Goal: Task Accomplishment & Management: Use online tool/utility

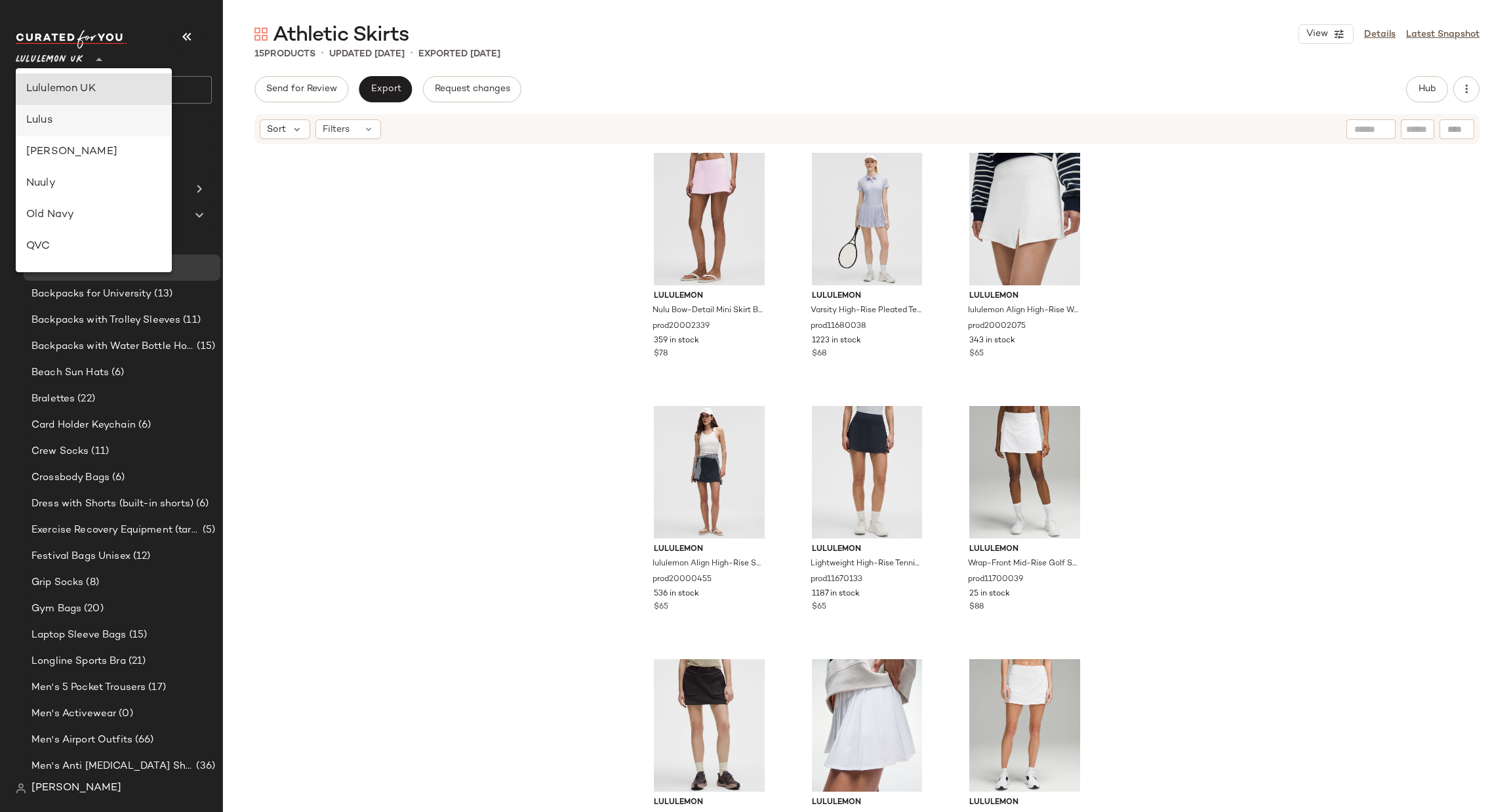
scroll to position [674, 0]
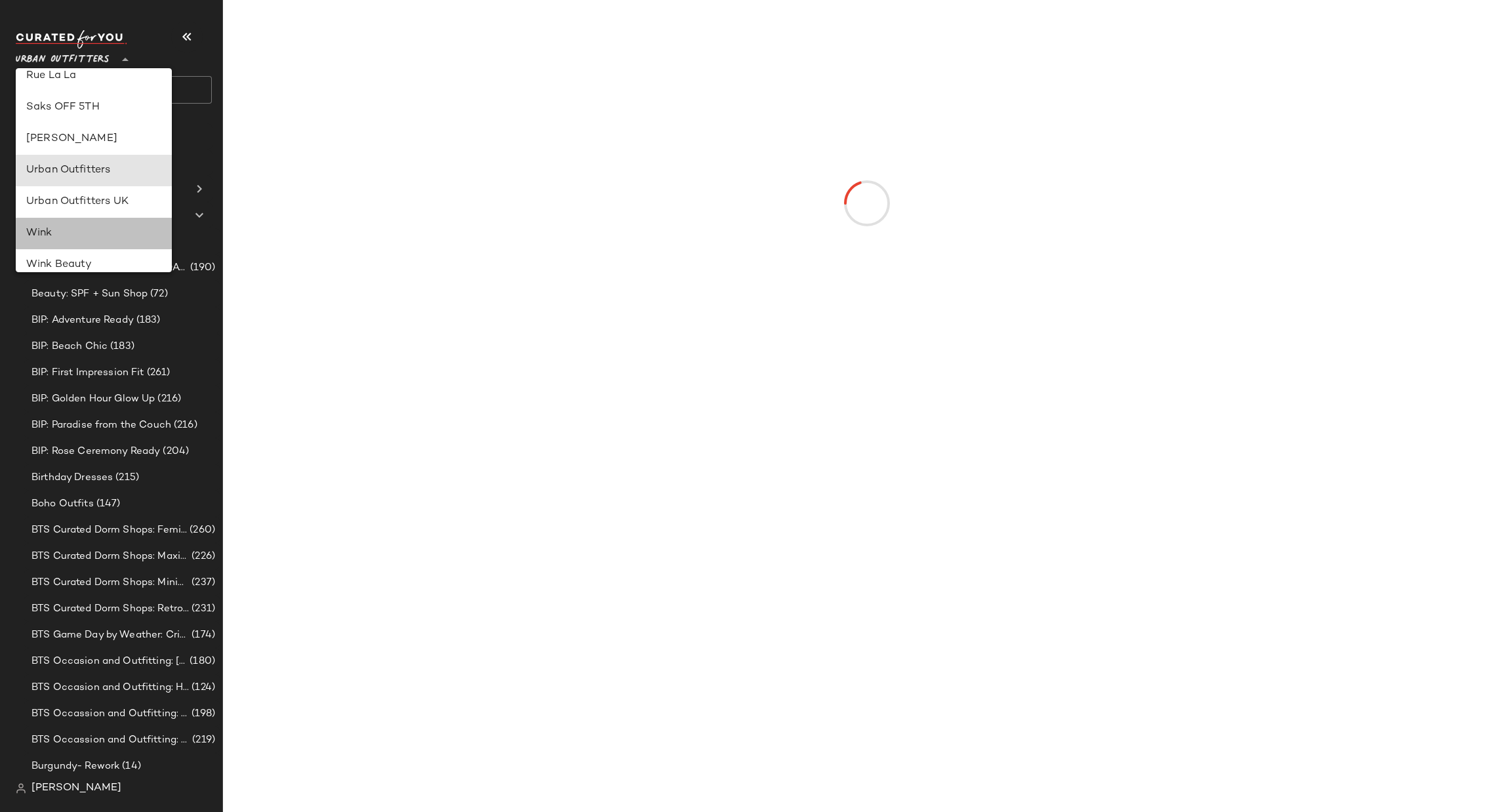
click at [76, 218] on div "Wink" at bounding box center [93, 233] width 156 height 32
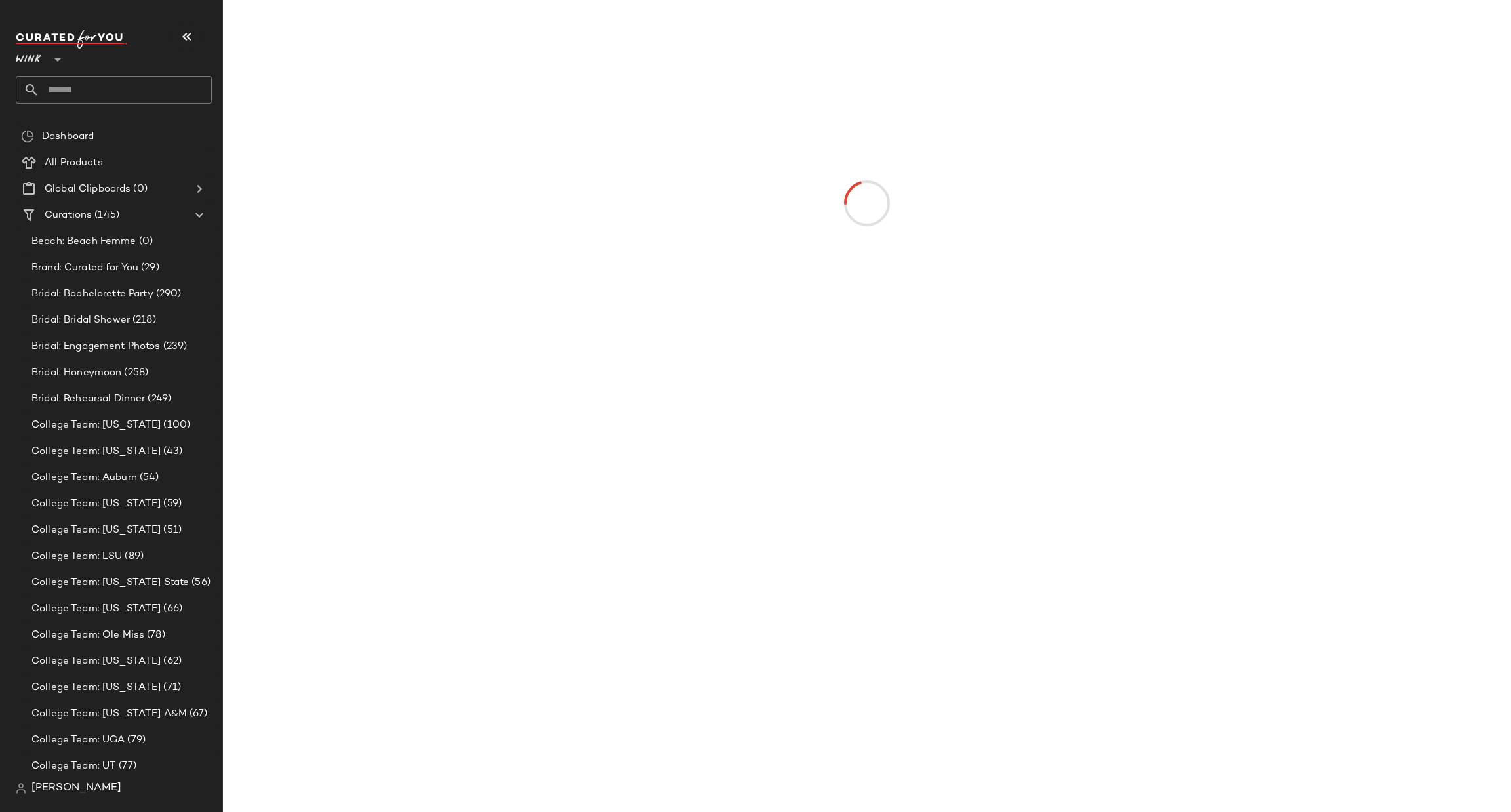
click at [57, 52] on icon at bounding box center [57, 59] width 16 height 16
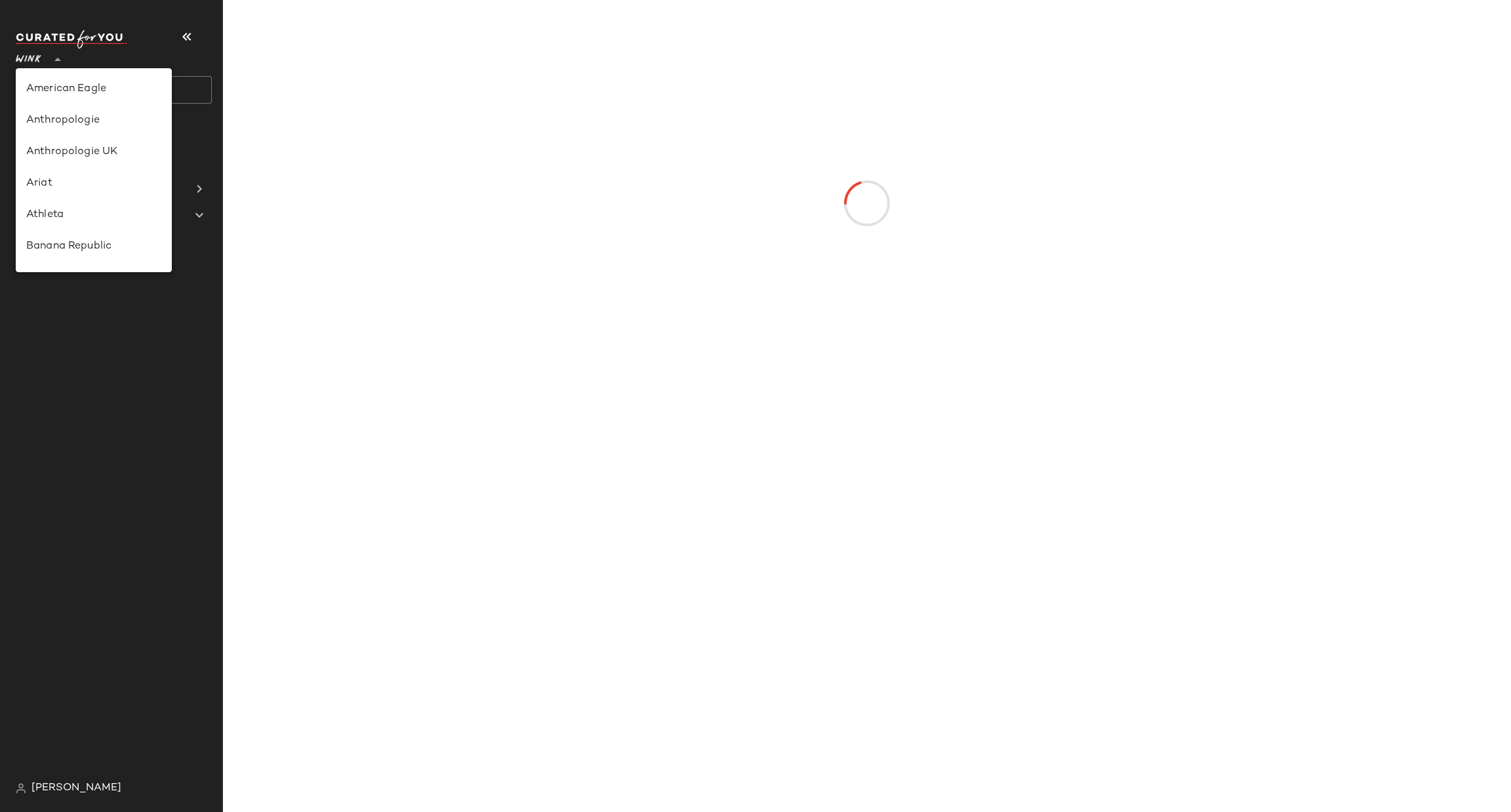
scroll to position [719, 0]
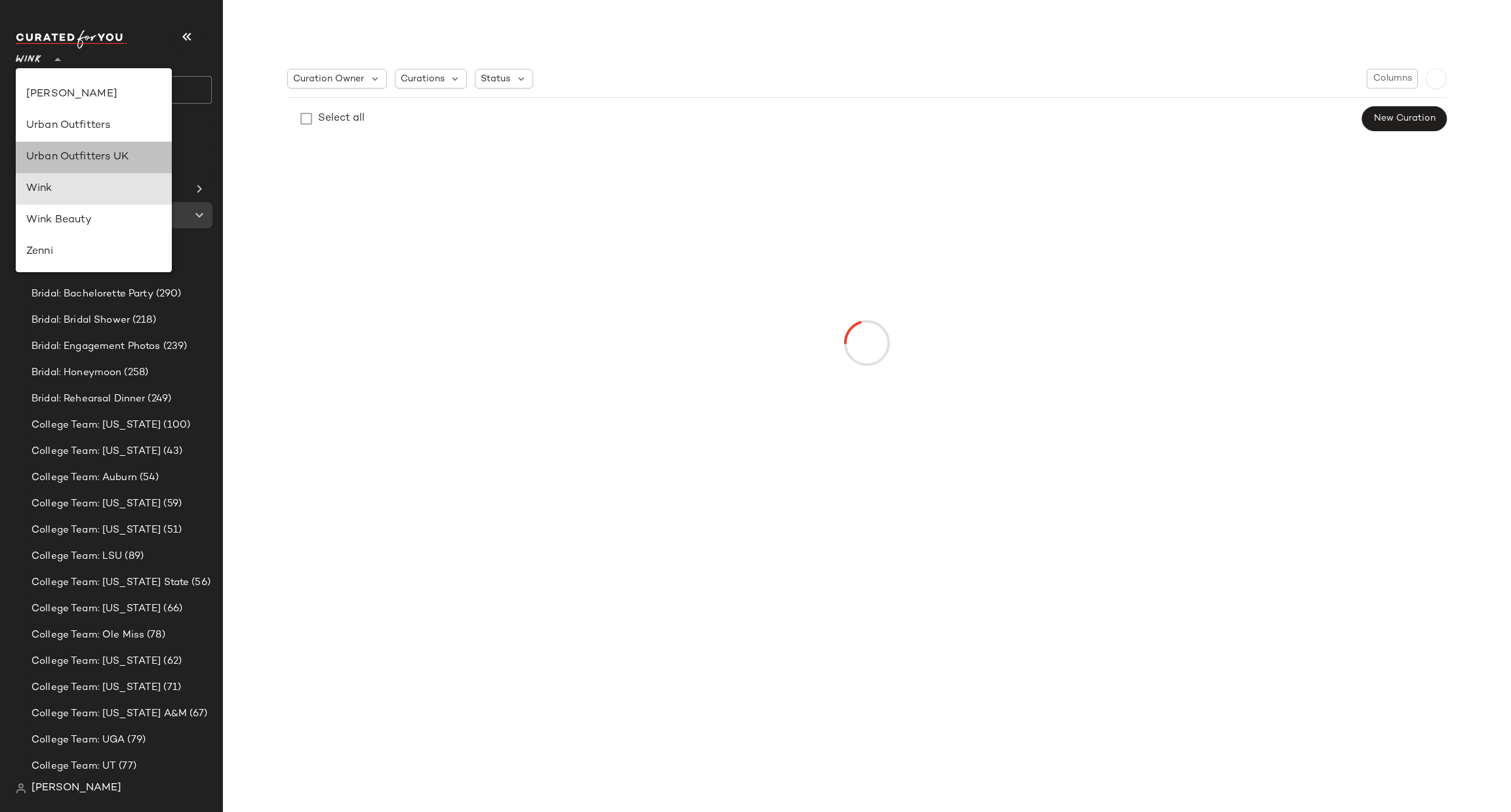
click at [115, 155] on div "Urban Outfitters UK" at bounding box center [94, 157] width 135 height 16
type input "**"
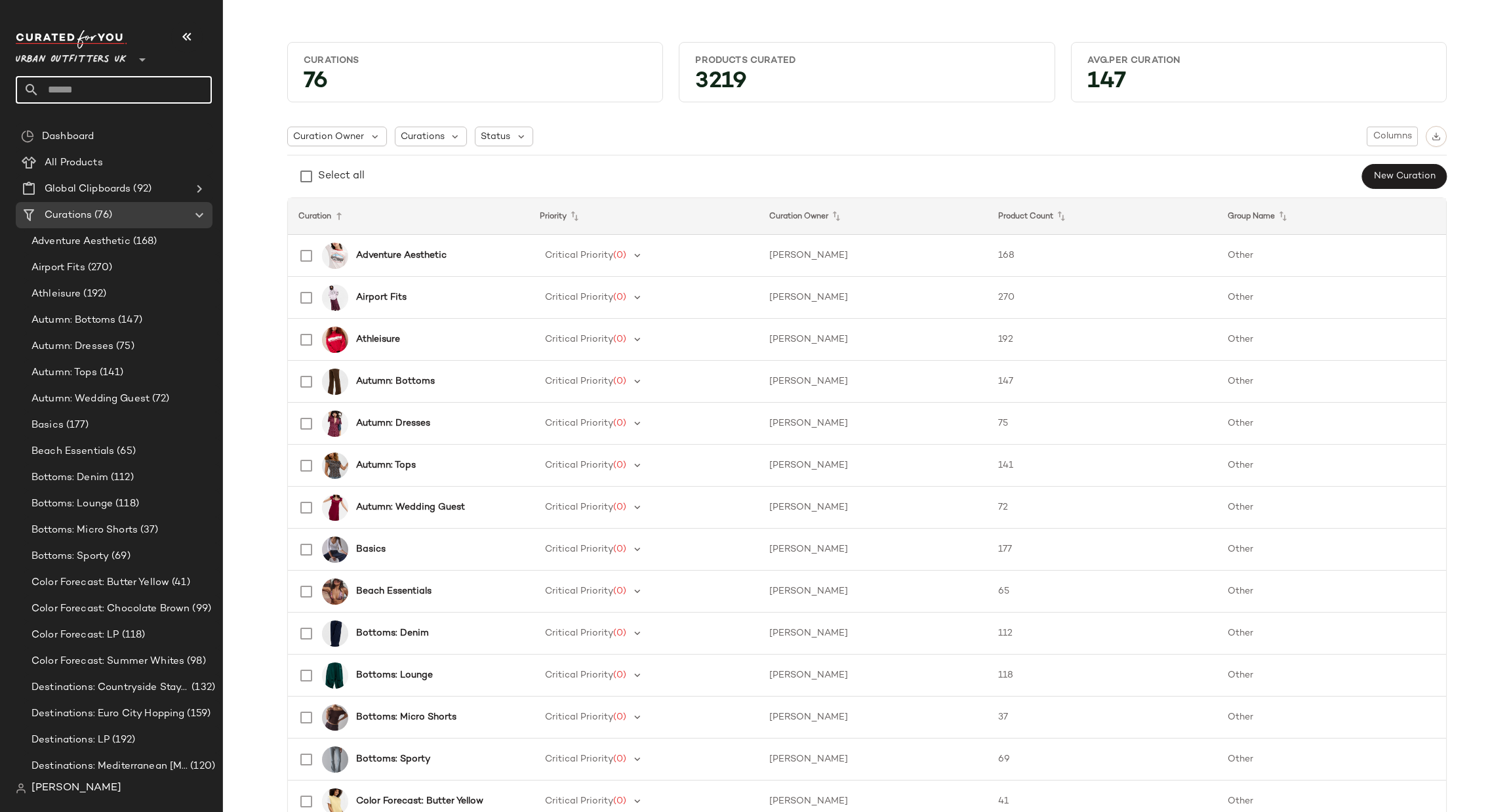
click at [160, 90] on input "text" at bounding box center [125, 90] width 173 height 28
type input "******"
click at [175, 123] on div "Destinations: Winter Escape" at bounding box center [114, 127] width 175 height 13
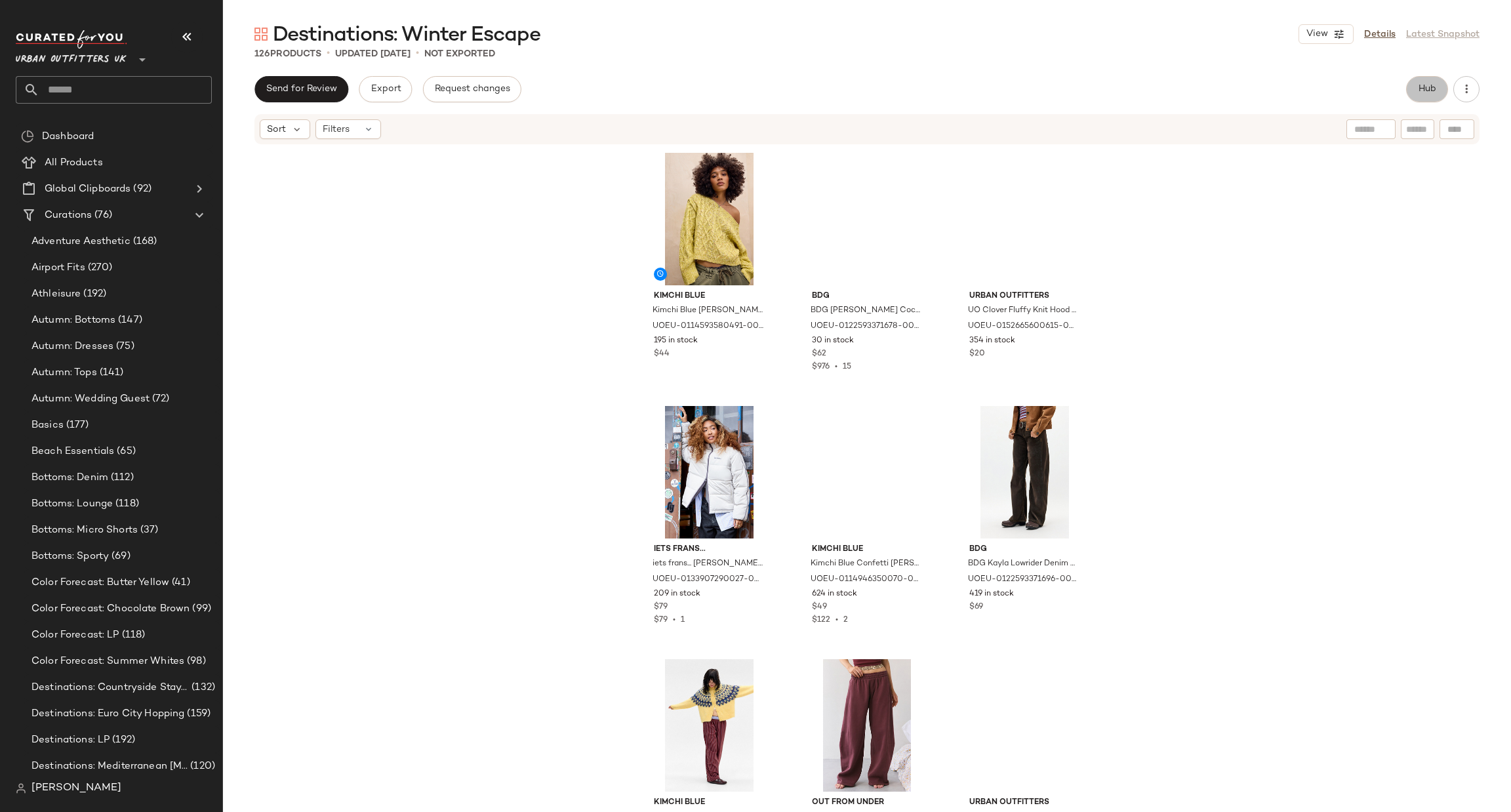
click at [1415, 88] on button "Hub" at bounding box center [1427, 89] width 42 height 26
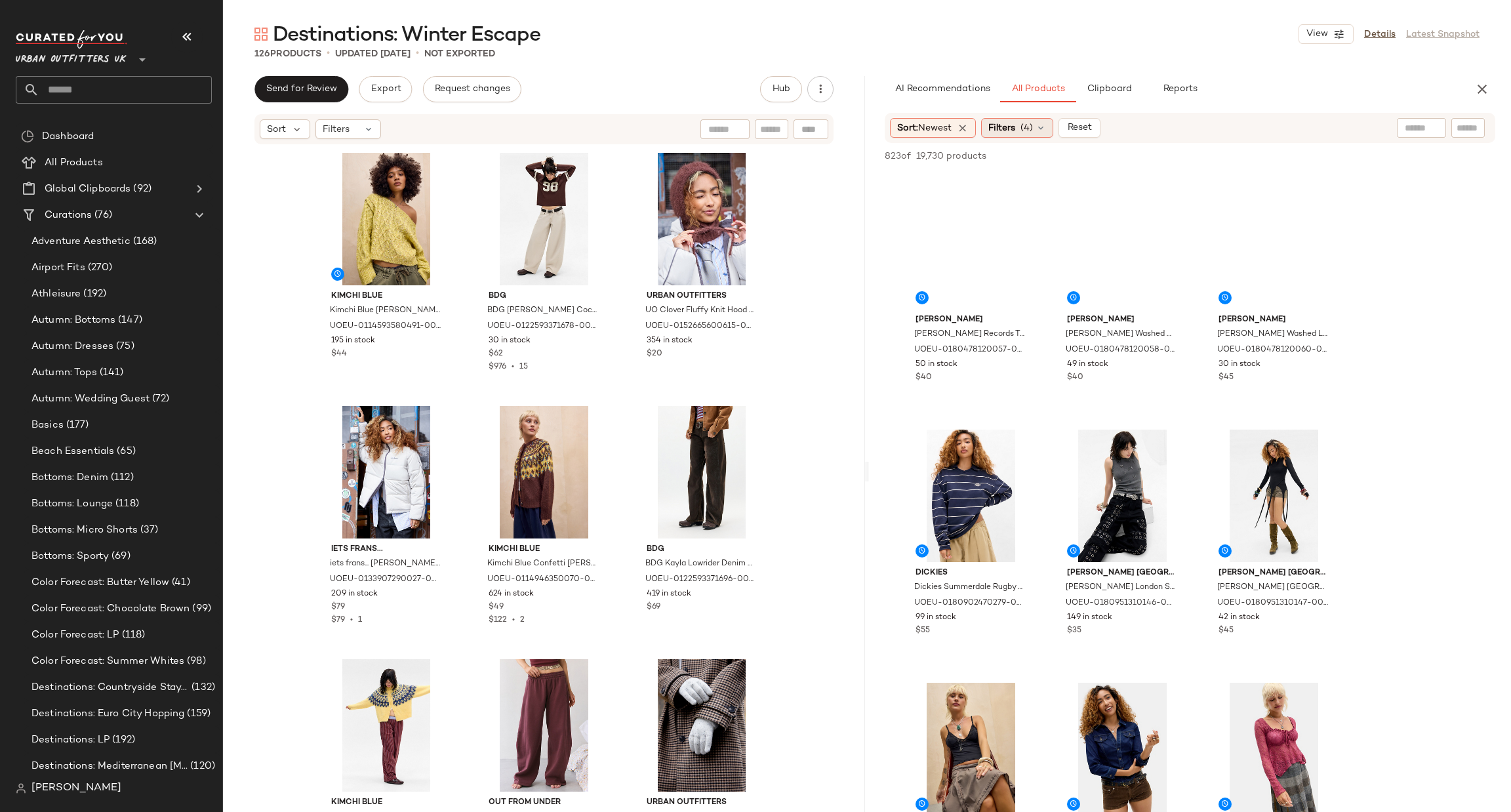
click at [1010, 123] on span "Filters" at bounding box center [1002, 128] width 27 height 13
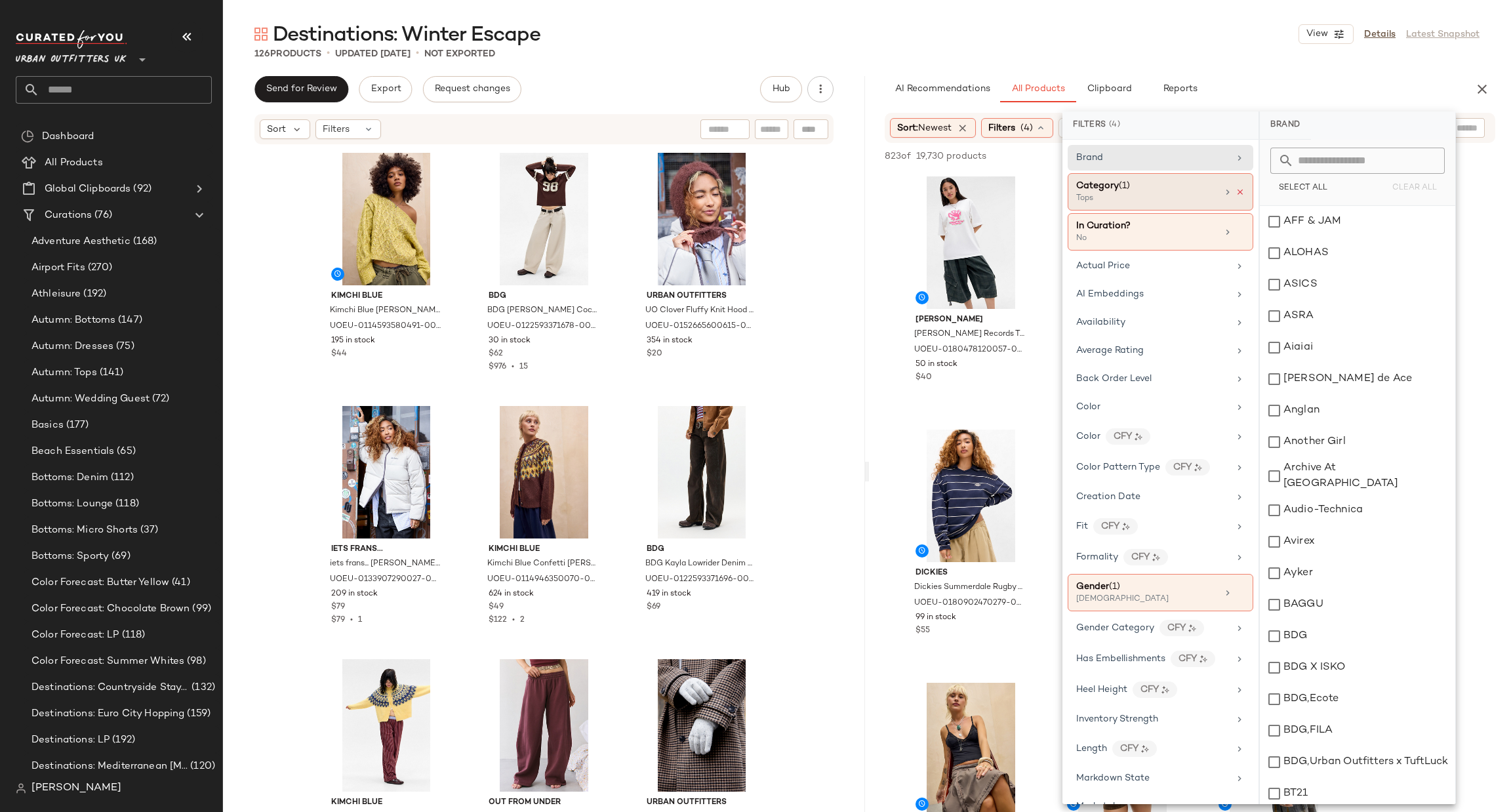
click at [1236, 195] on icon at bounding box center [1241, 192] width 9 height 9
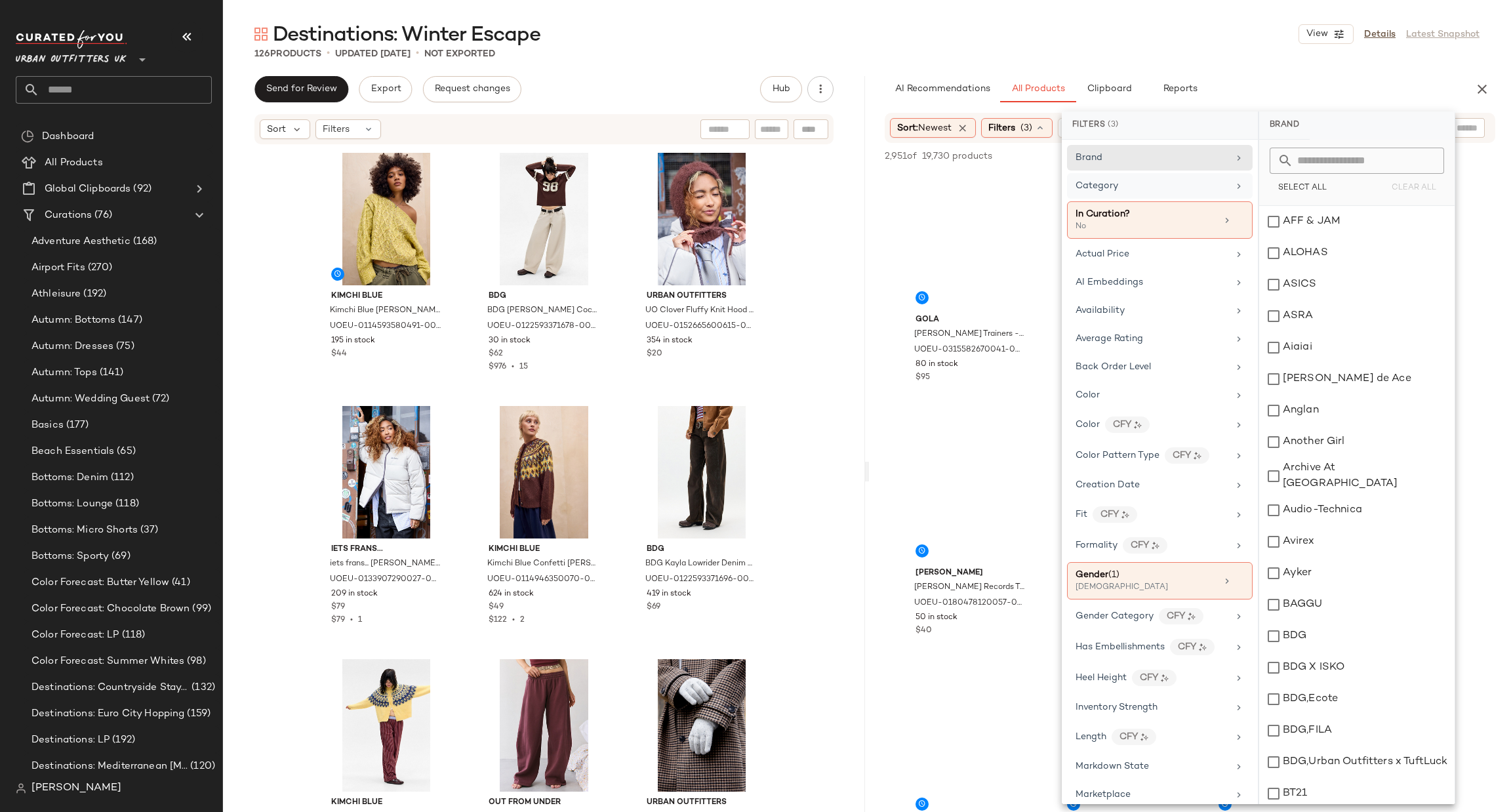
click at [1234, 182] on icon at bounding box center [1239, 186] width 11 height 11
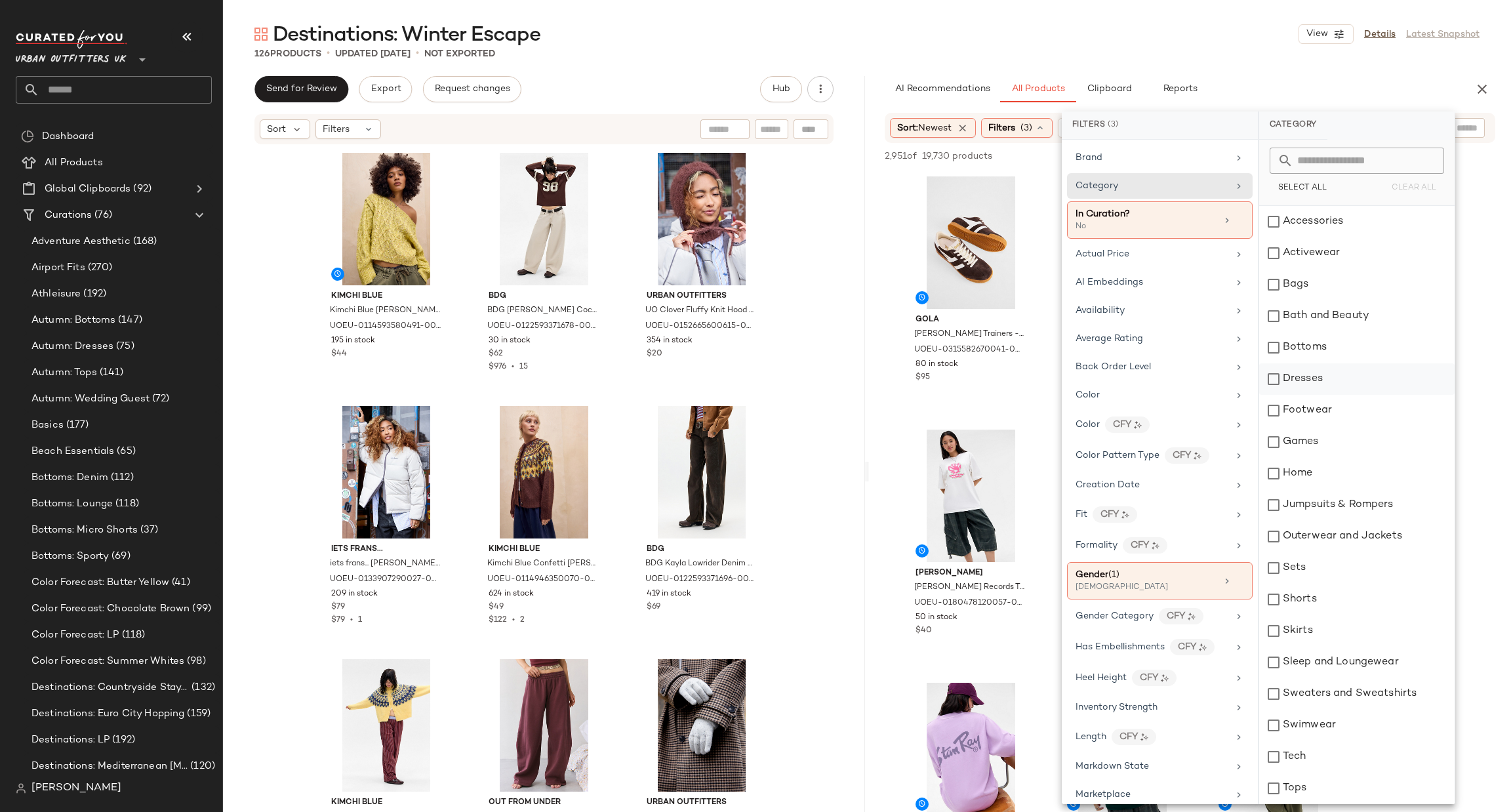
scroll to position [62, 0]
click at [1312, 337] on div "Footwear" at bounding box center [1357, 348] width 196 height 32
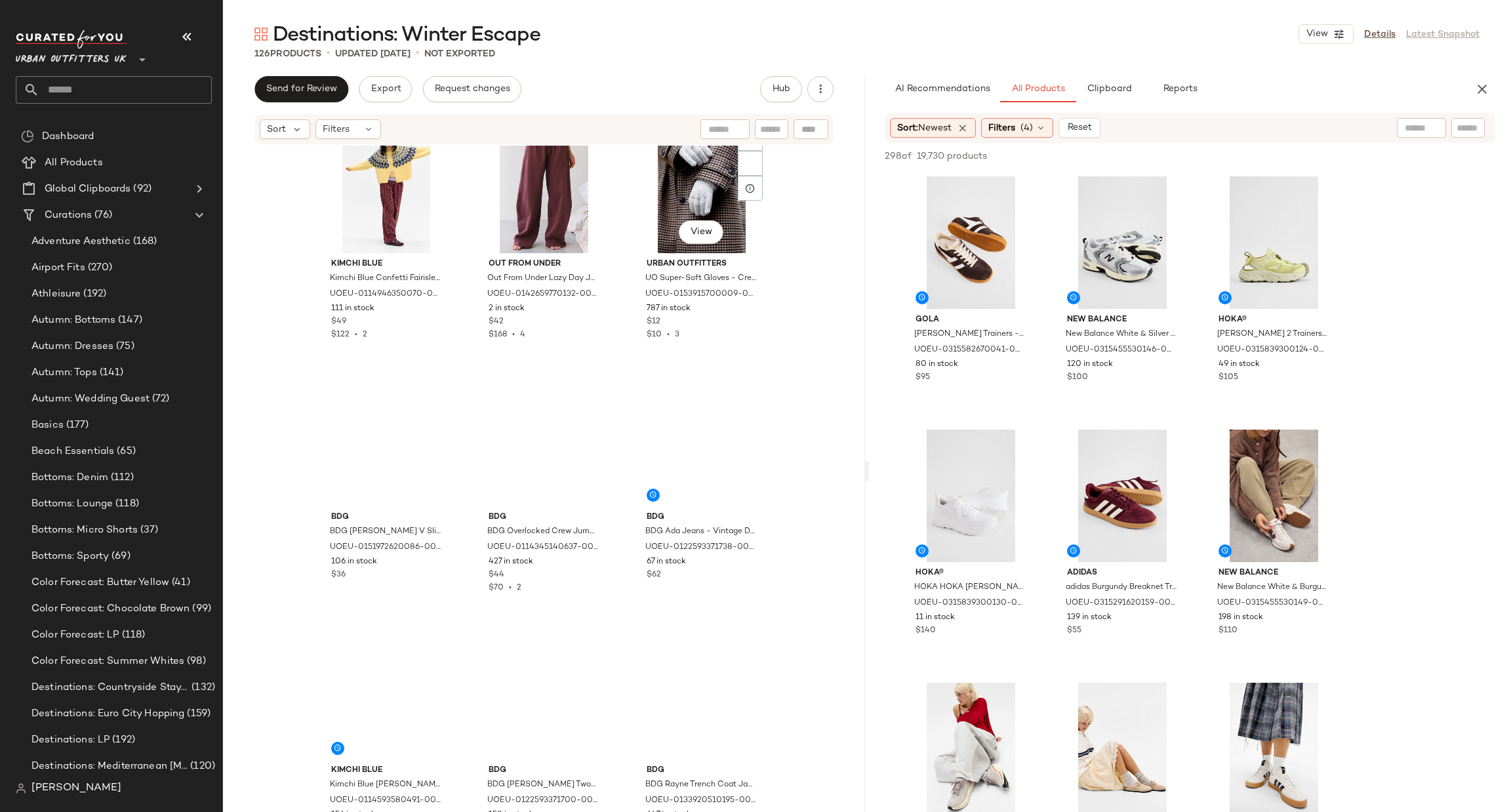
scroll to position [600, 0]
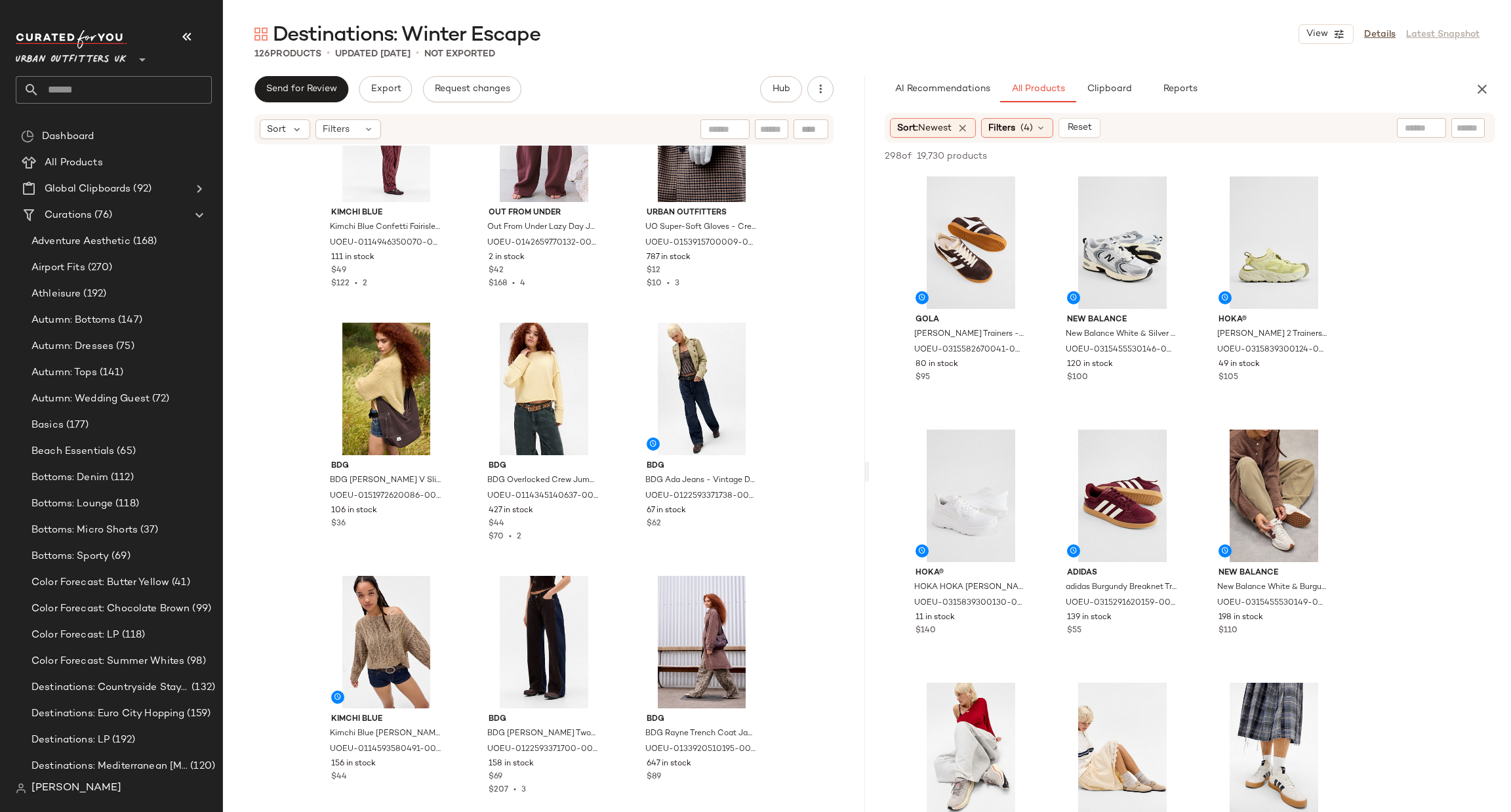
click at [1423, 134] on div at bounding box center [1421, 127] width 49 height 20
type input "****"
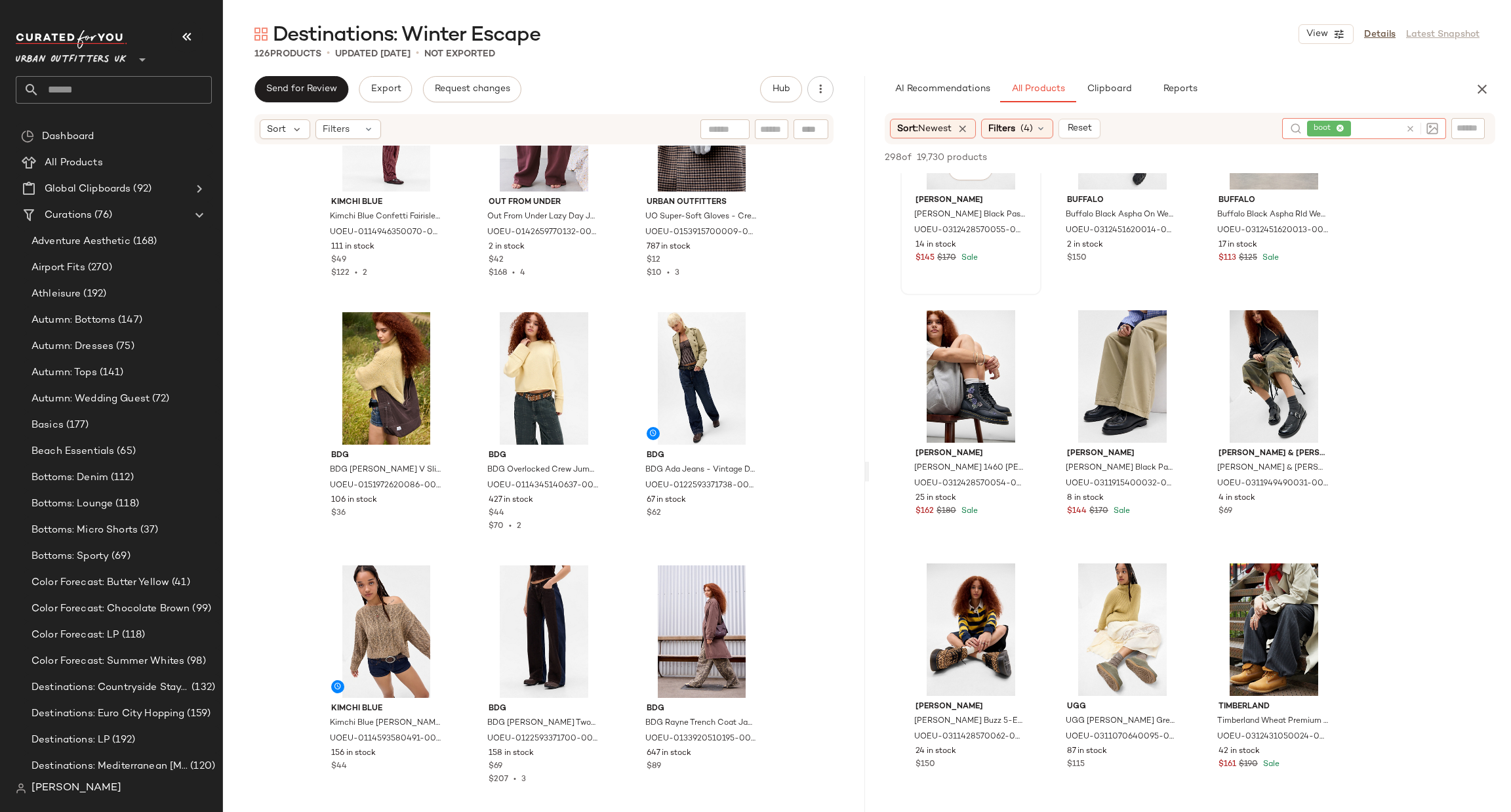
scroll to position [787, 0]
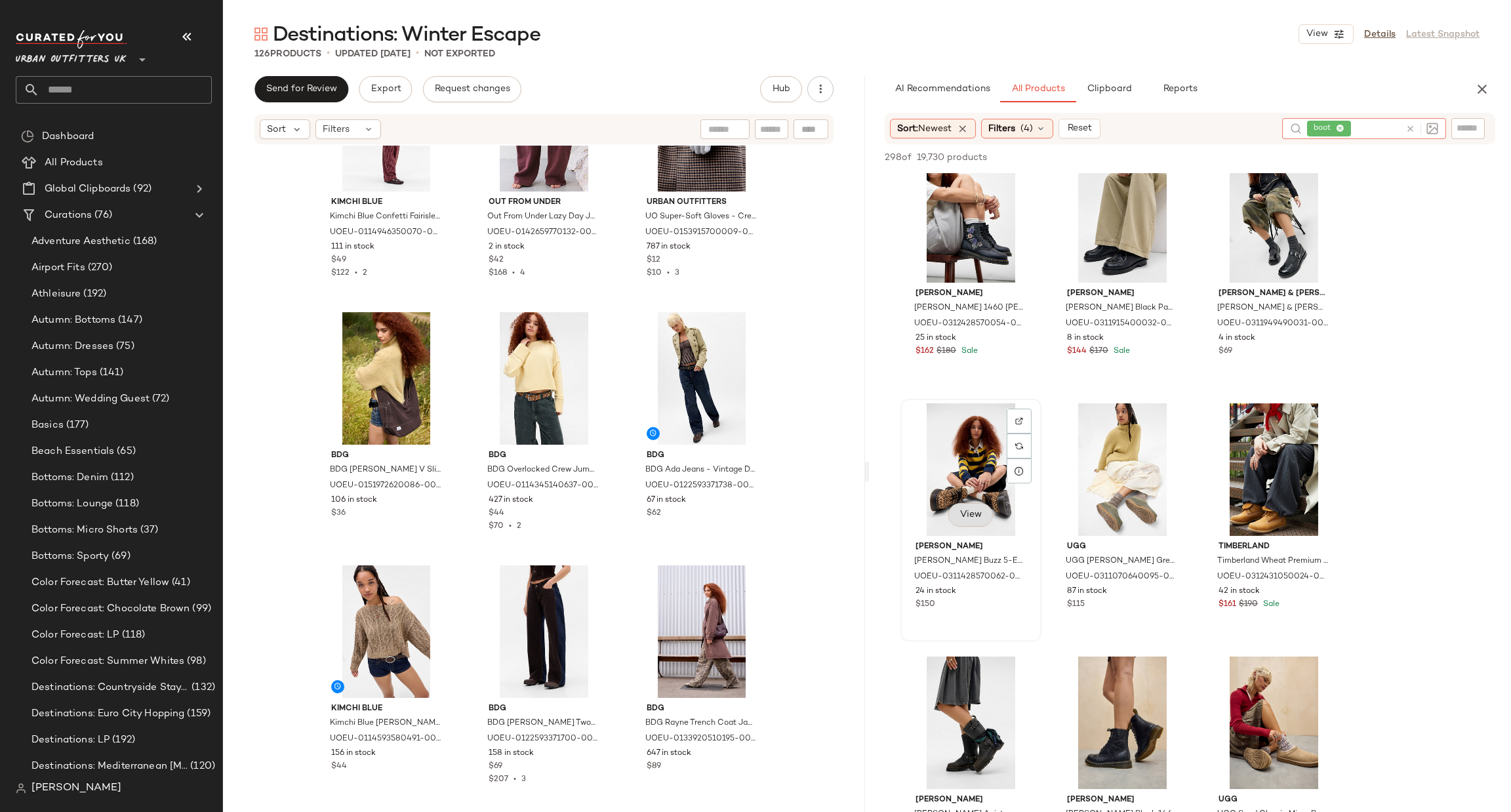
click at [977, 513] on span "View" at bounding box center [971, 515] width 22 height 11
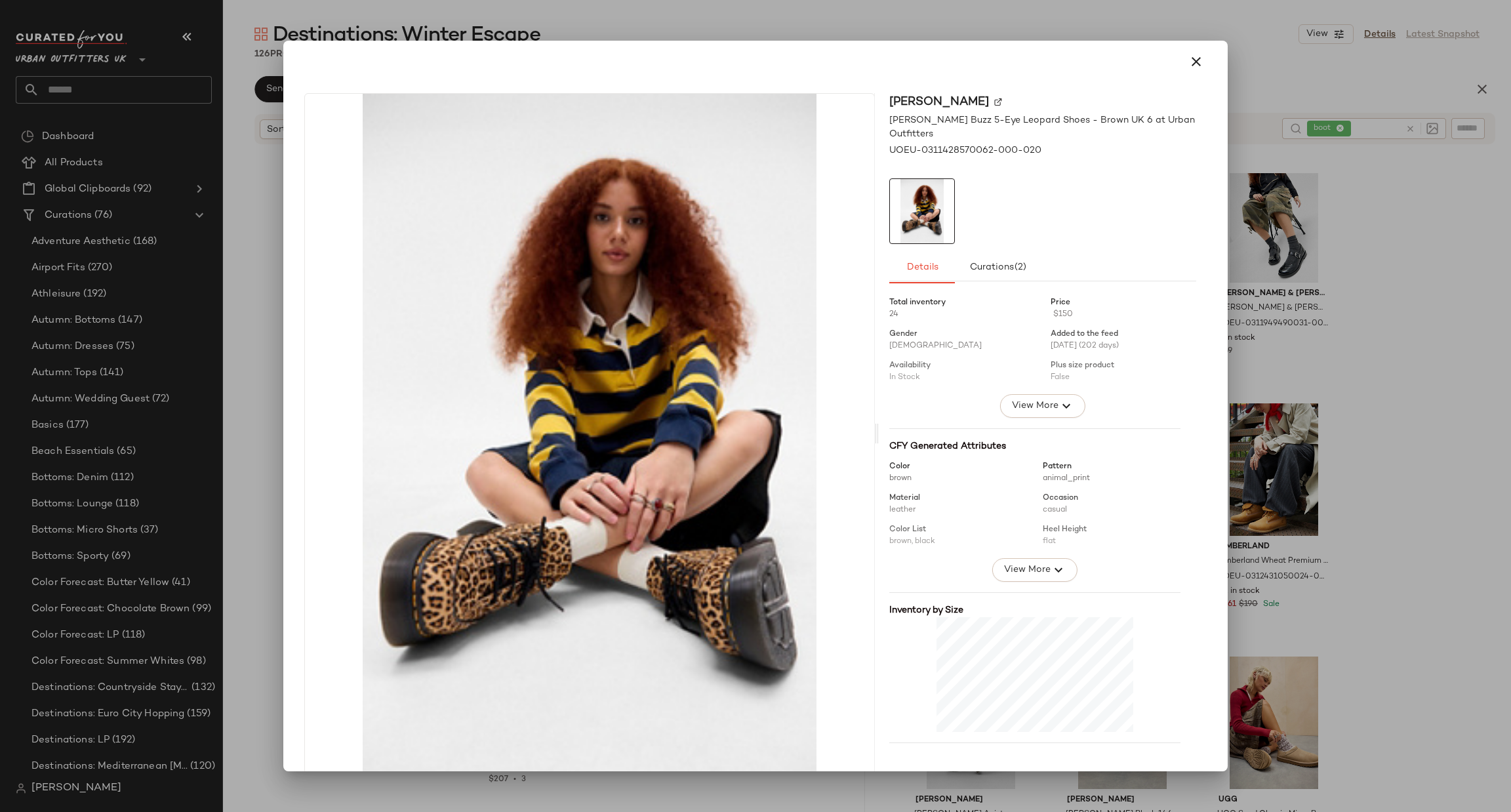
click at [1372, 480] on div at bounding box center [756, 406] width 1511 height 812
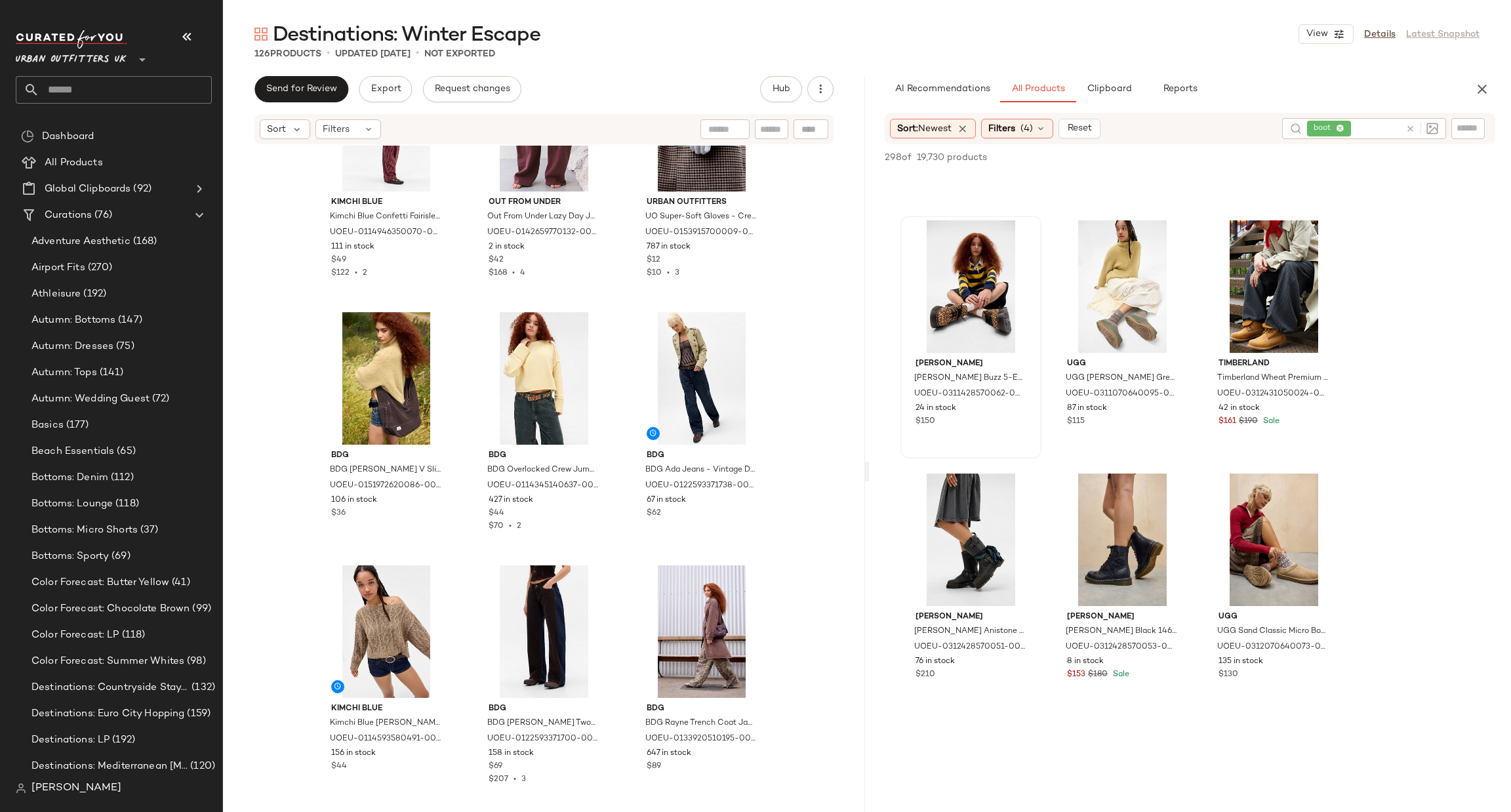
scroll to position [983, 0]
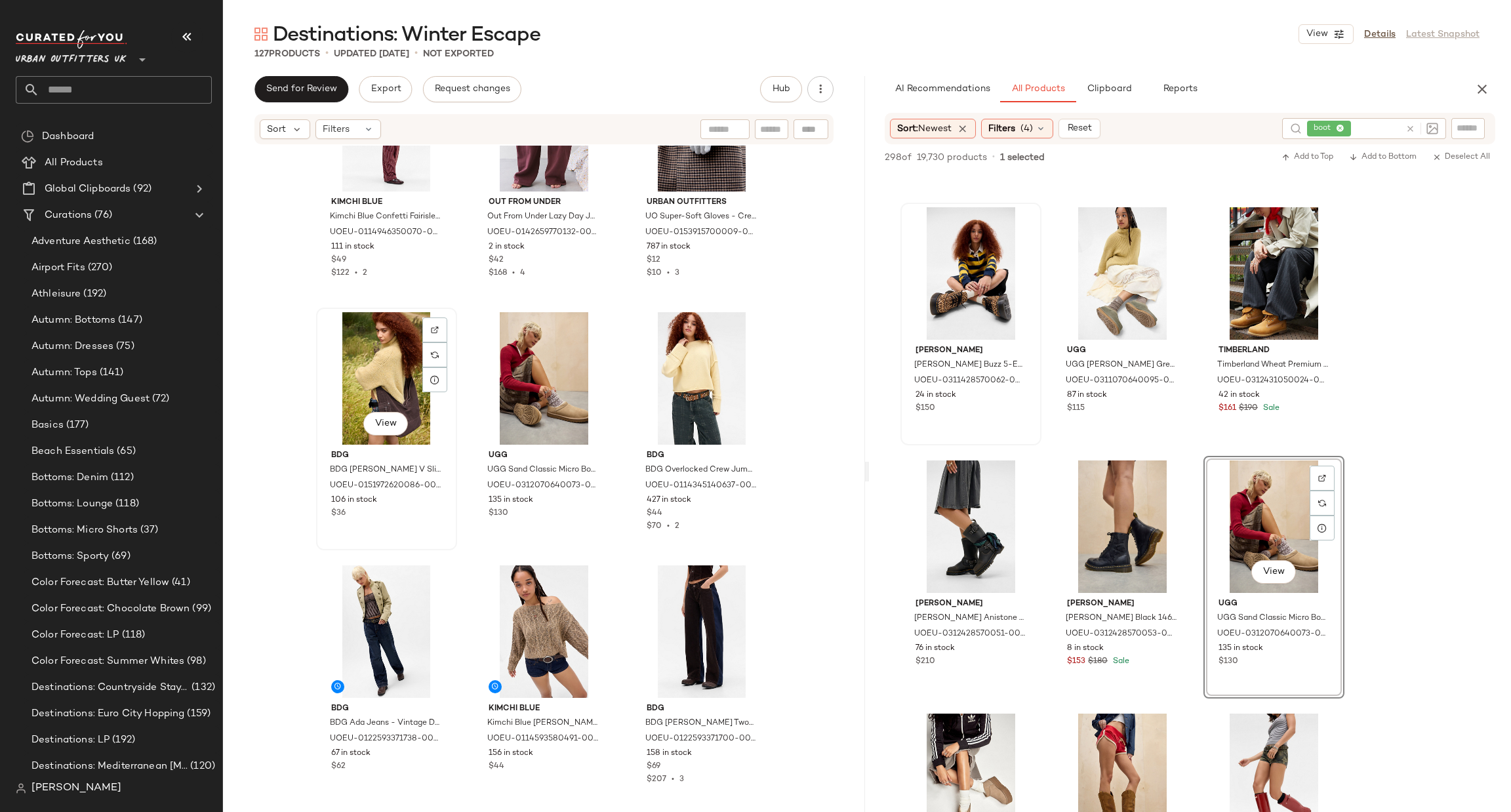
click at [381, 374] on div "View" at bounding box center [387, 378] width 132 height 132
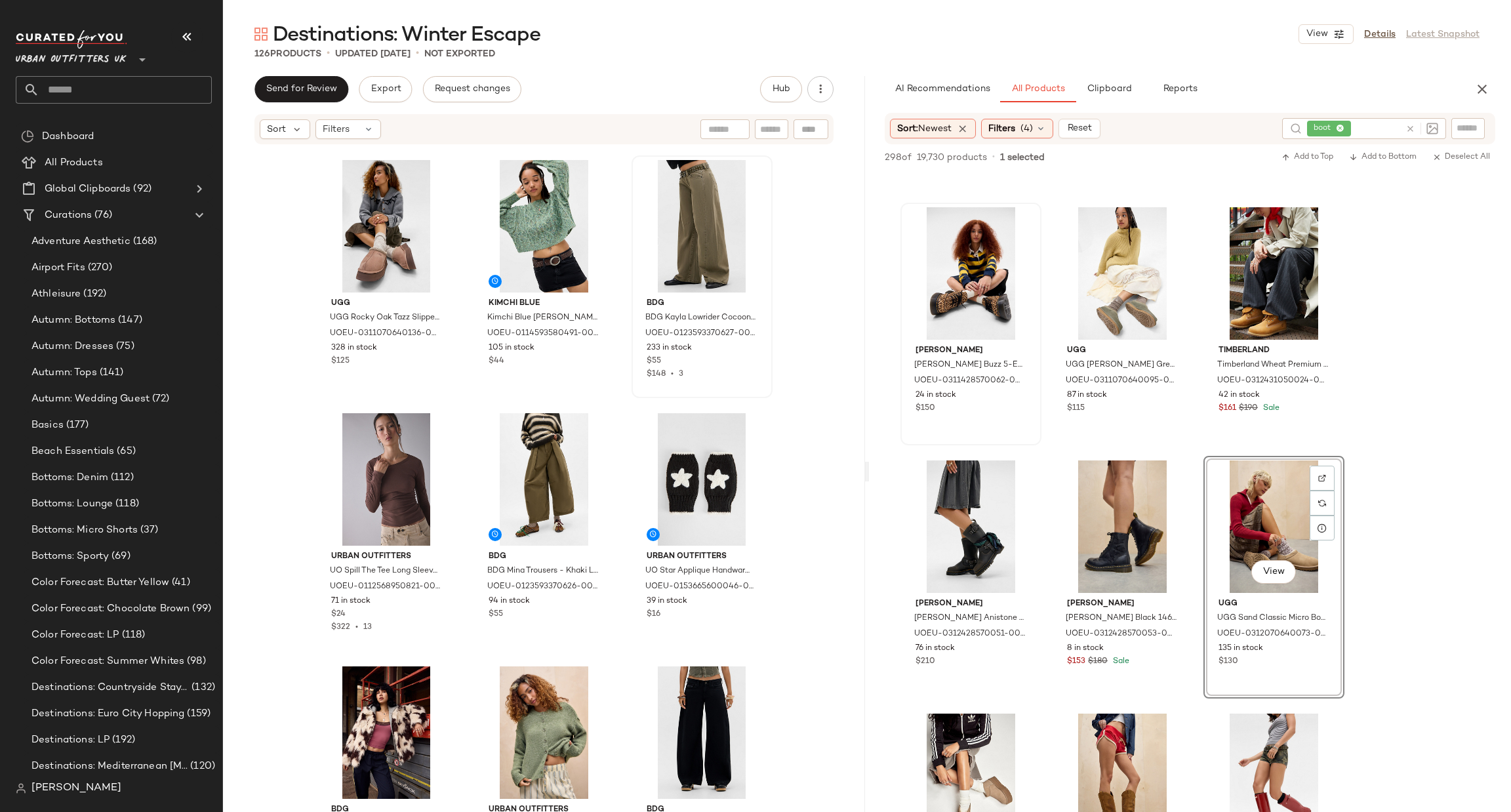
scroll to position [4616, 0]
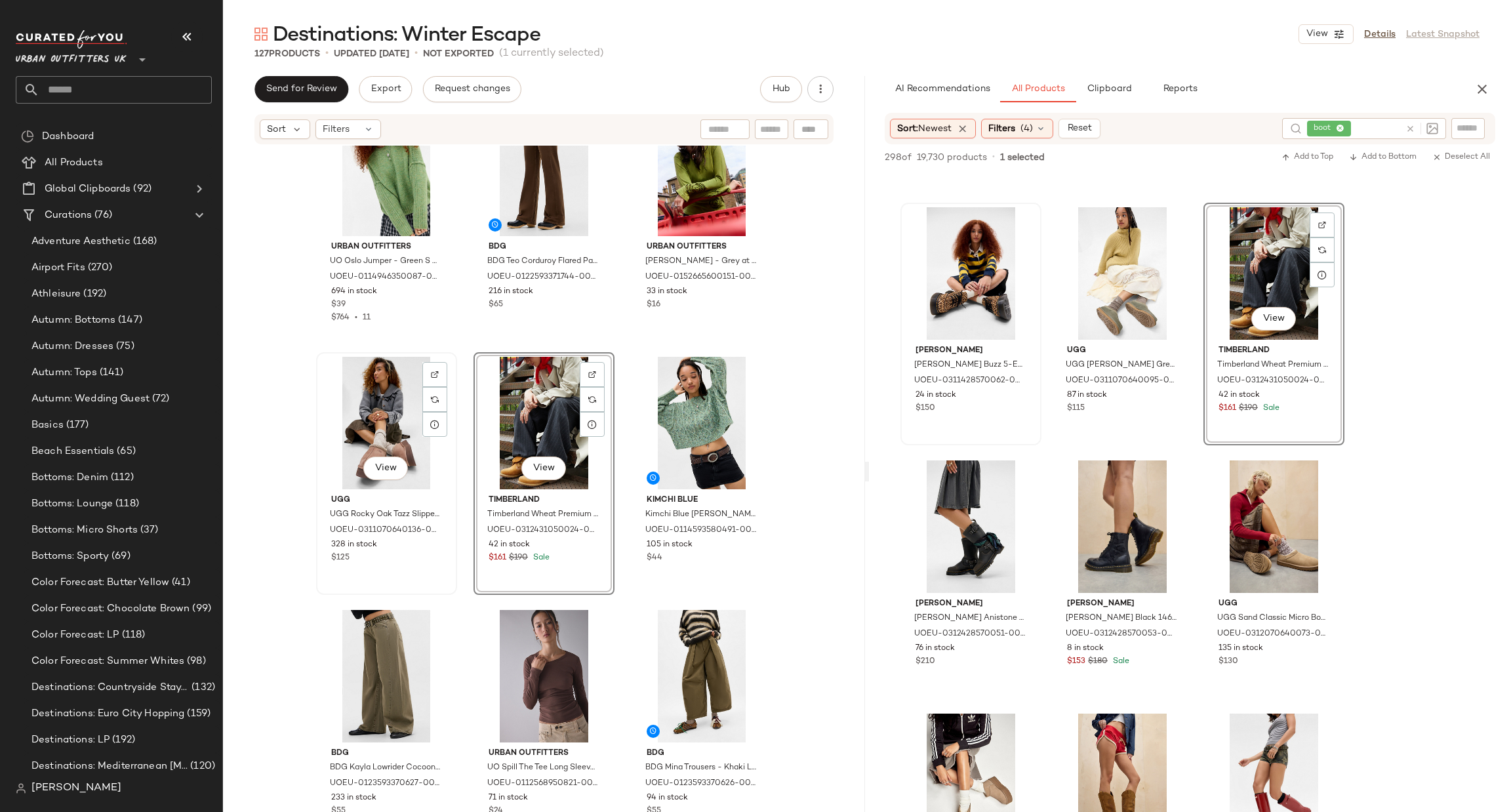
click at [400, 446] on div "View" at bounding box center [387, 423] width 132 height 132
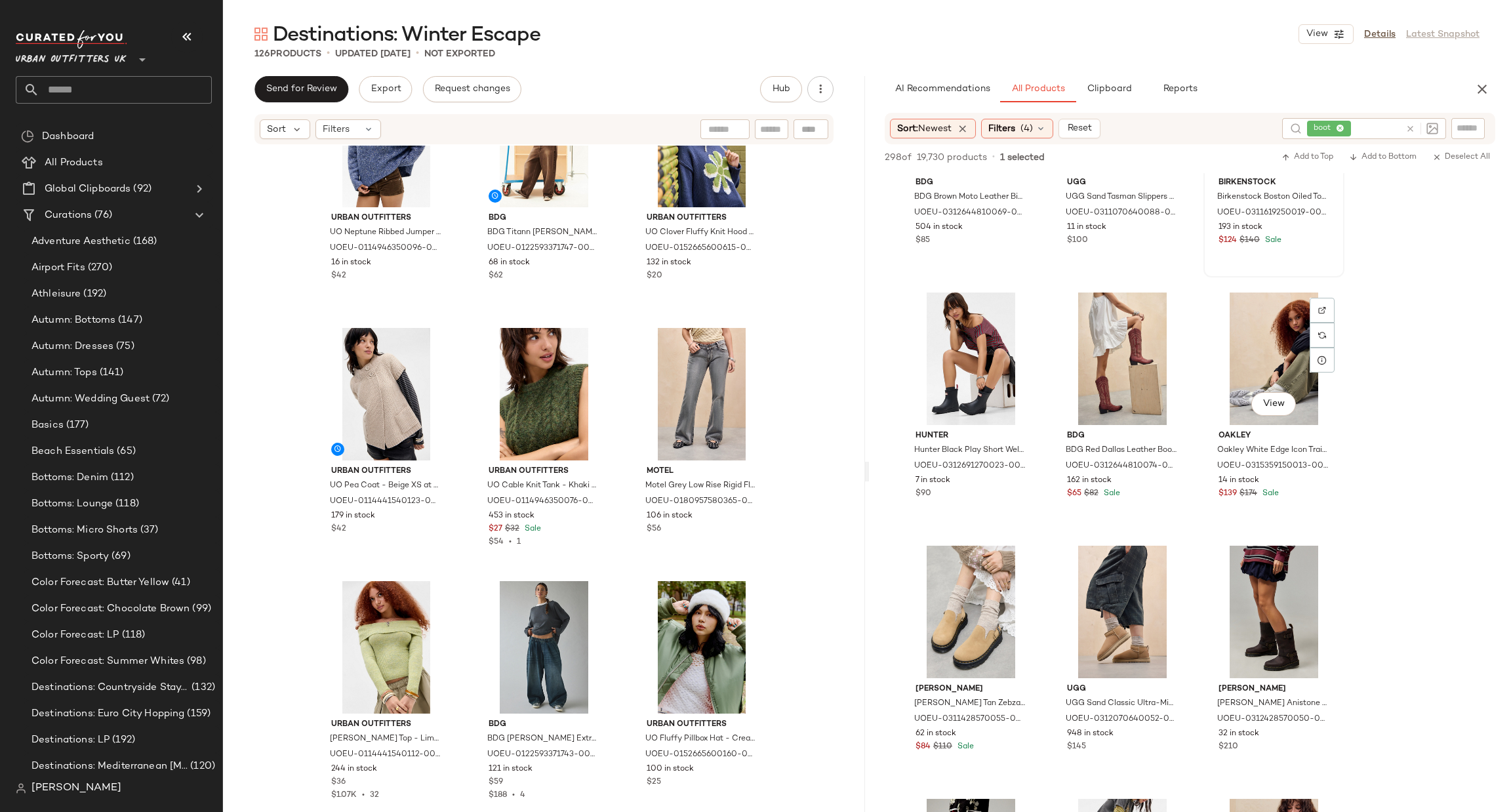
scroll to position [2360, 0]
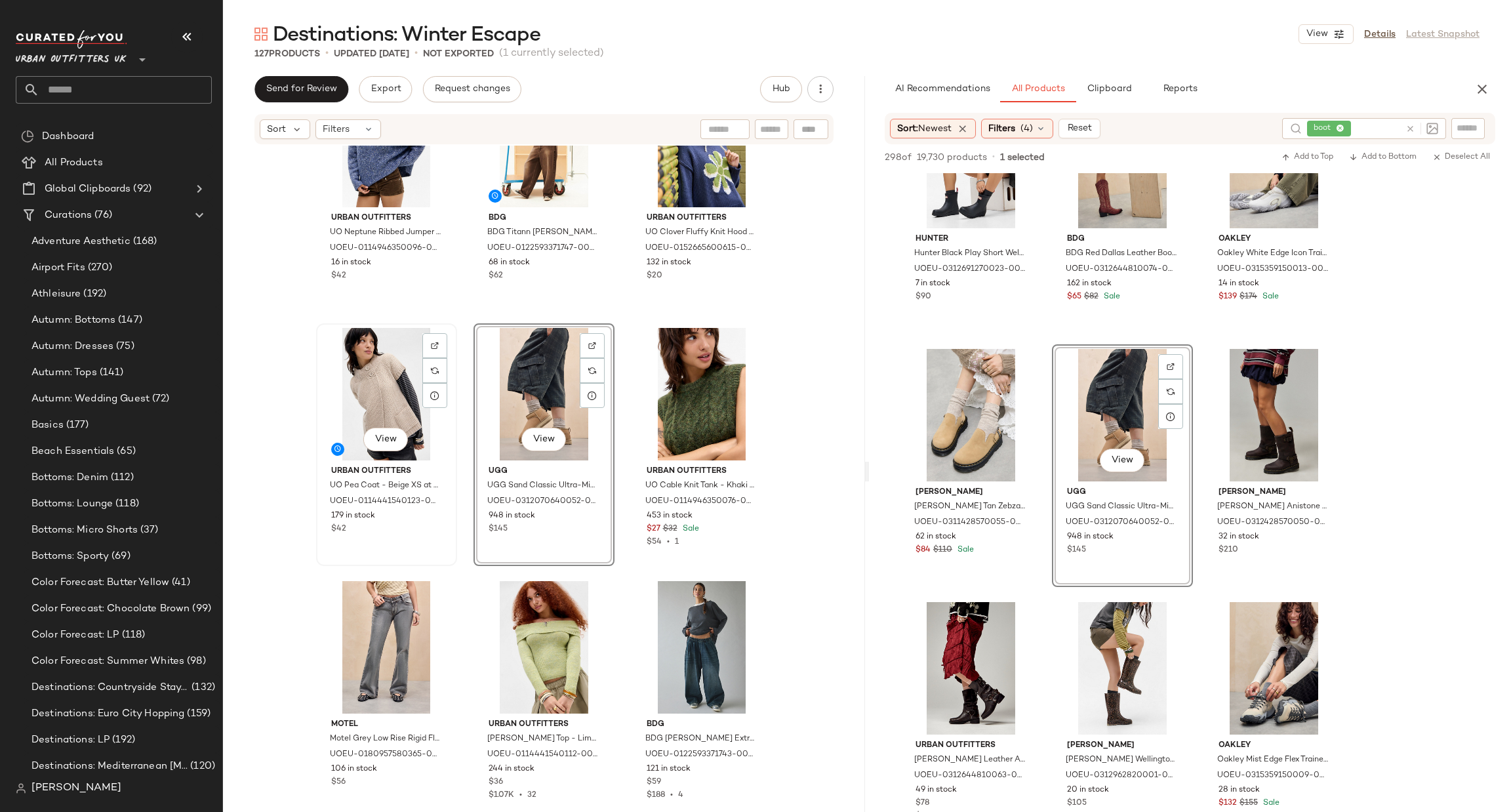
click at [410, 369] on div "View" at bounding box center [387, 394] width 132 height 132
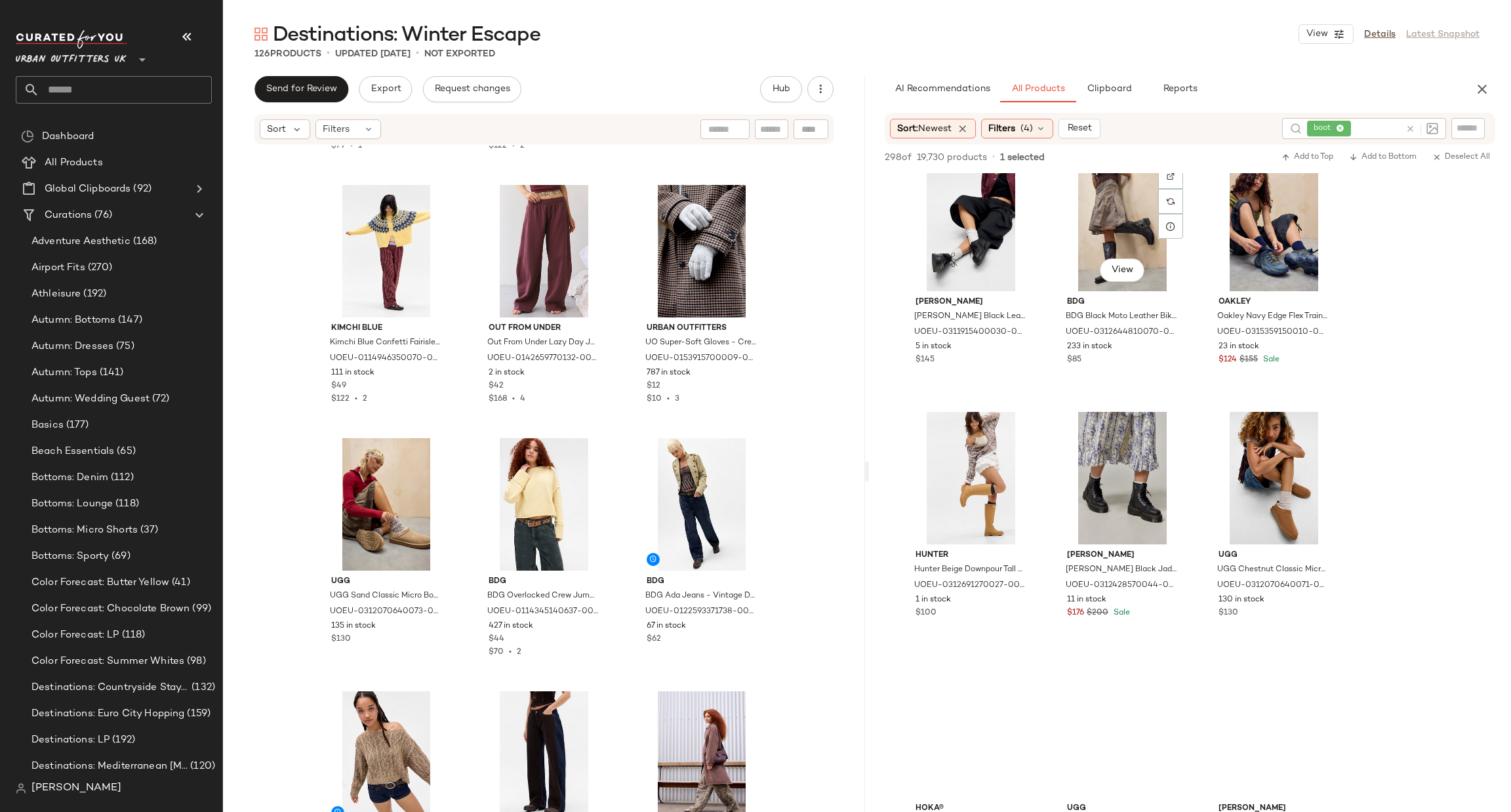
scroll to position [3344, 0]
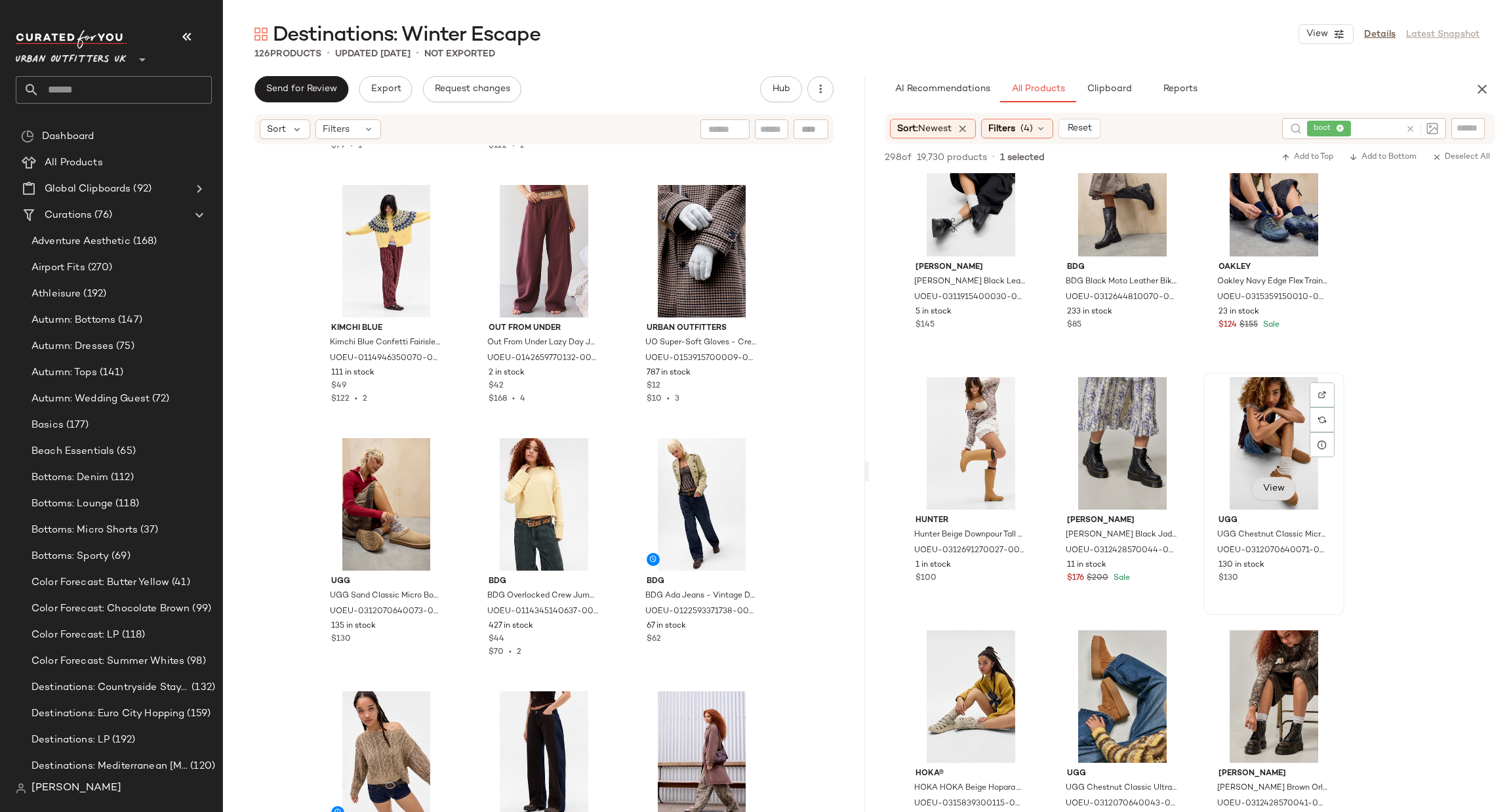
click at [1276, 488] on span "View" at bounding box center [1274, 489] width 22 height 11
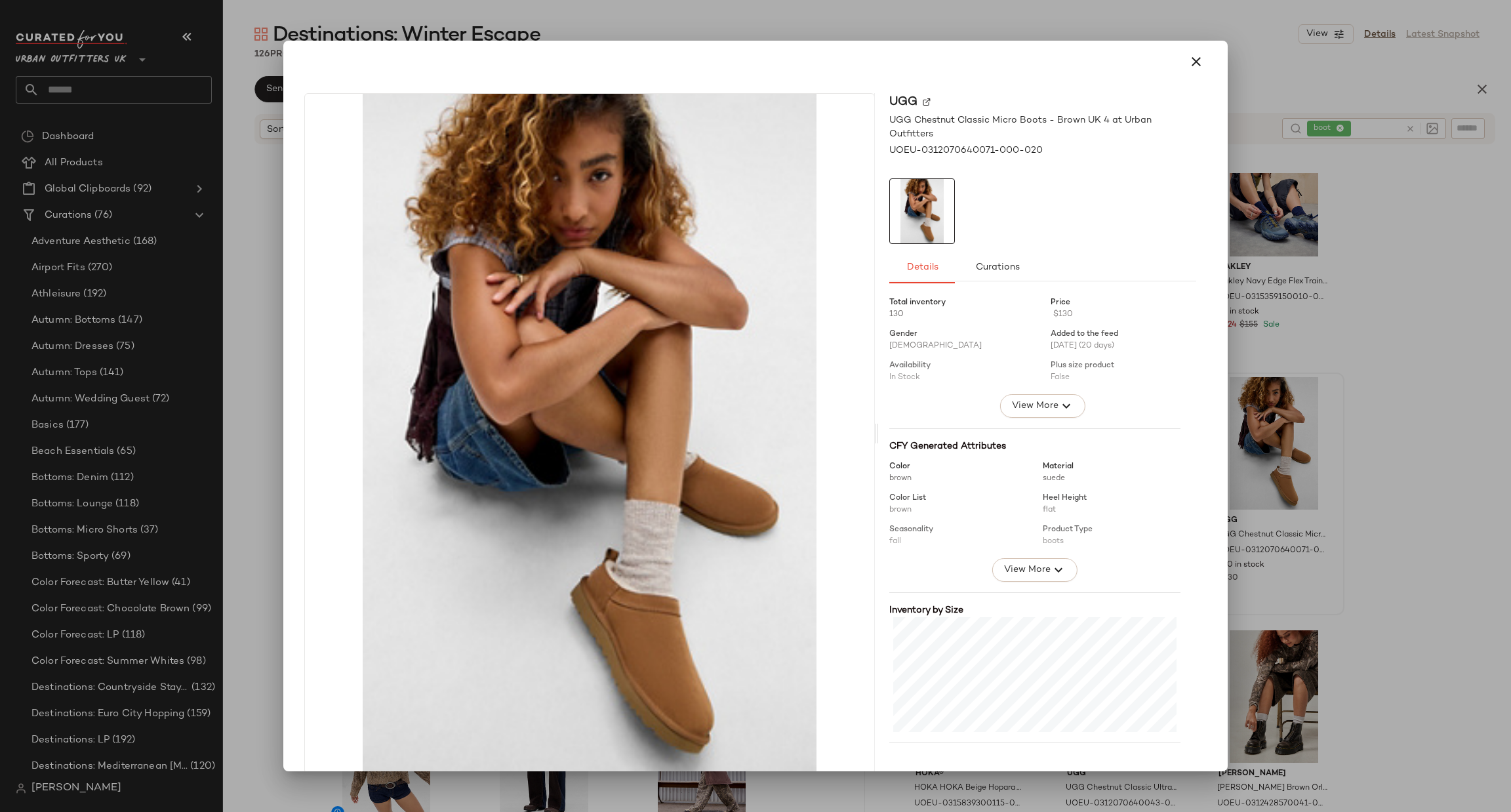
click at [1462, 417] on div at bounding box center [756, 406] width 1511 height 812
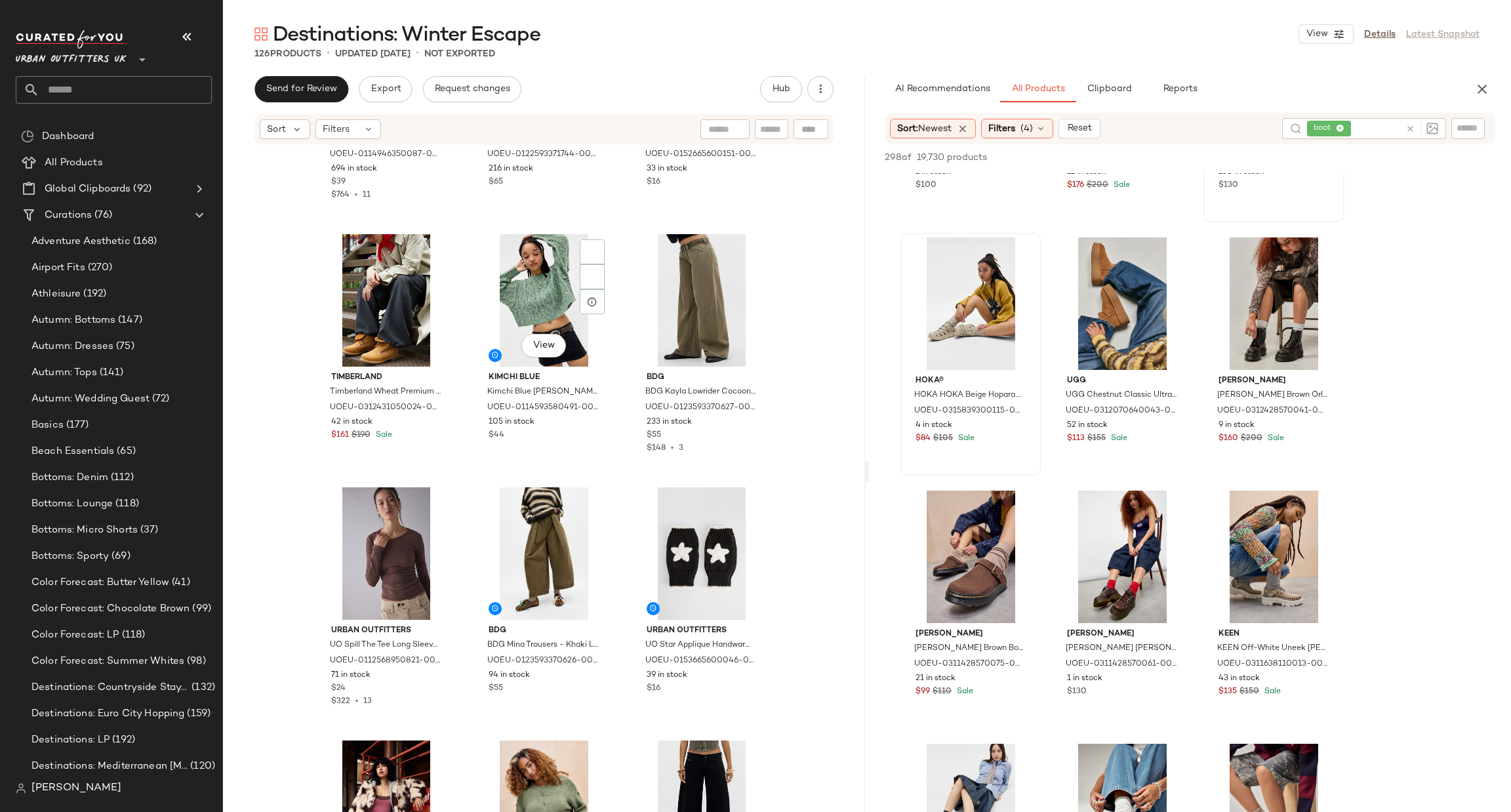
scroll to position [4535, 0]
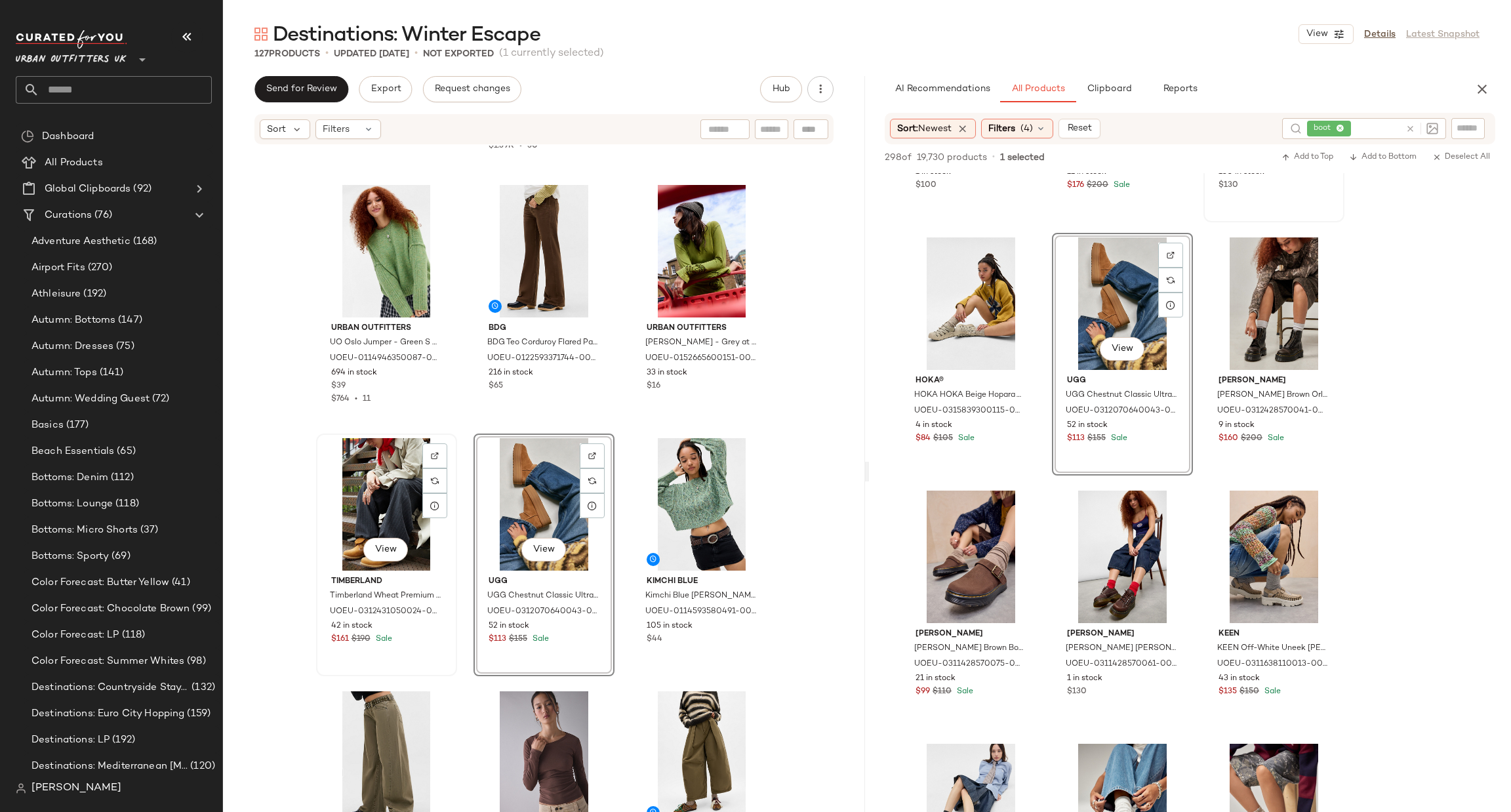
click at [381, 504] on div "View" at bounding box center [387, 504] width 132 height 132
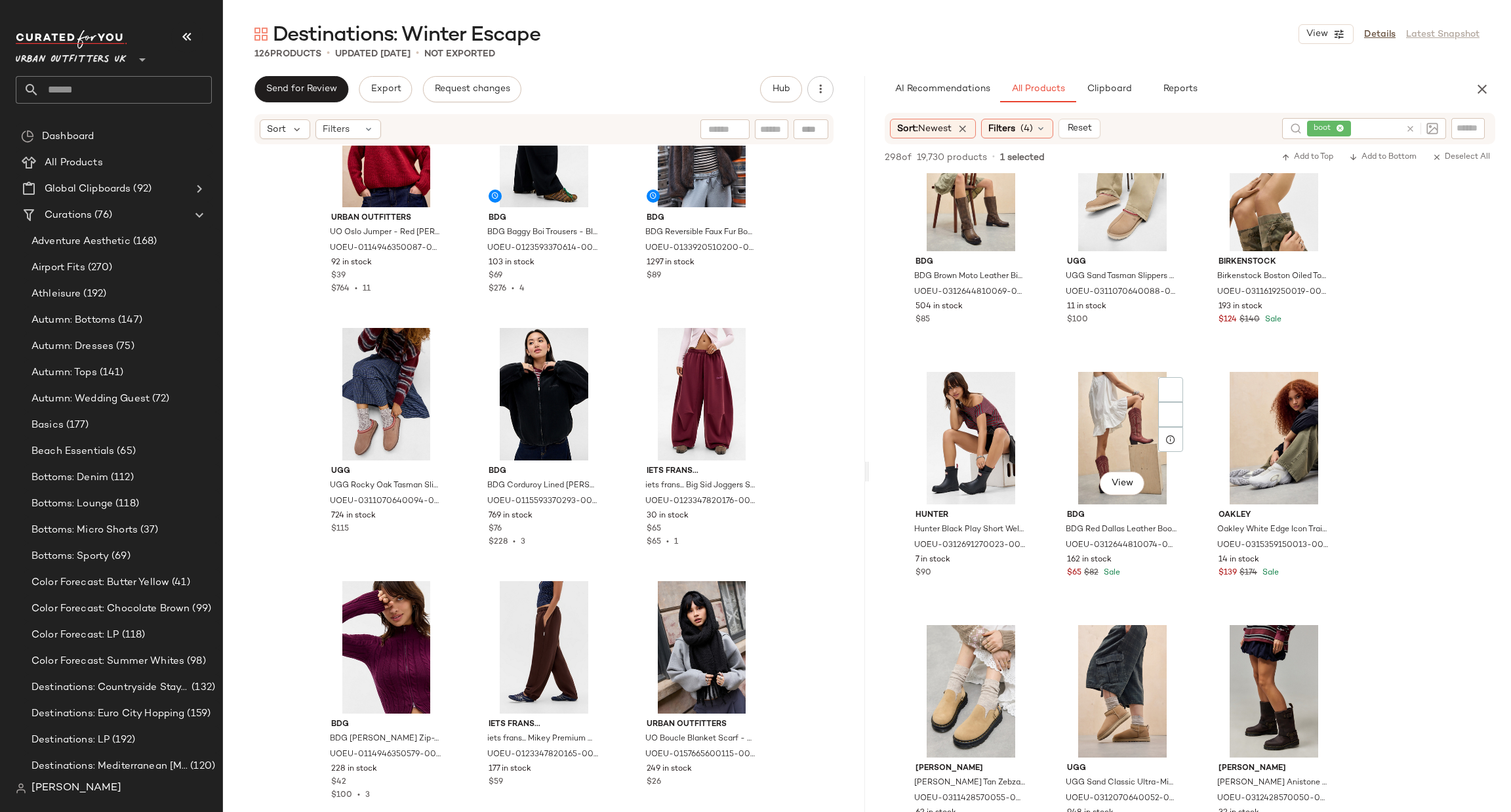
scroll to position [2164, 0]
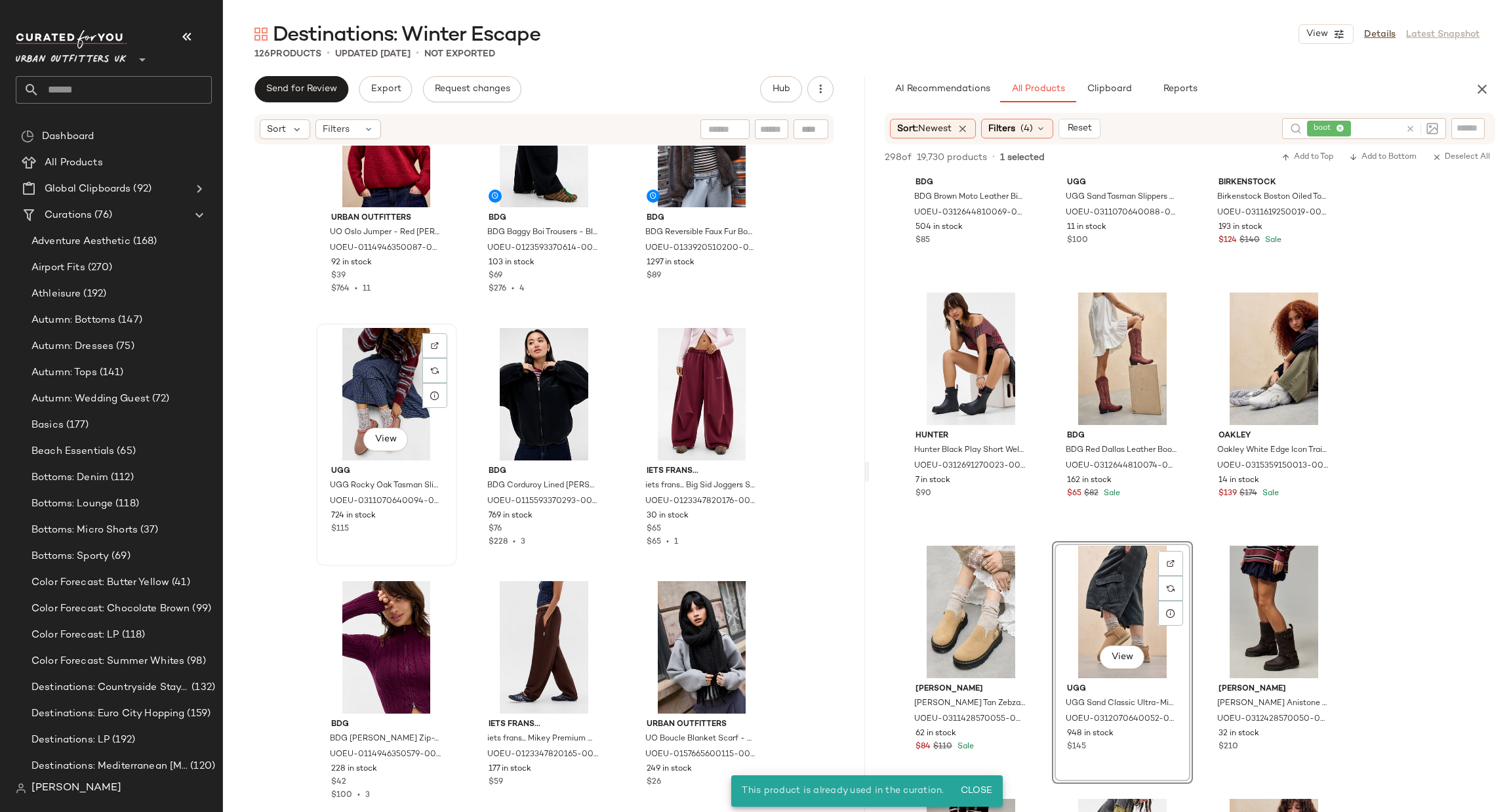
click at [356, 393] on div "View" at bounding box center [387, 394] width 132 height 132
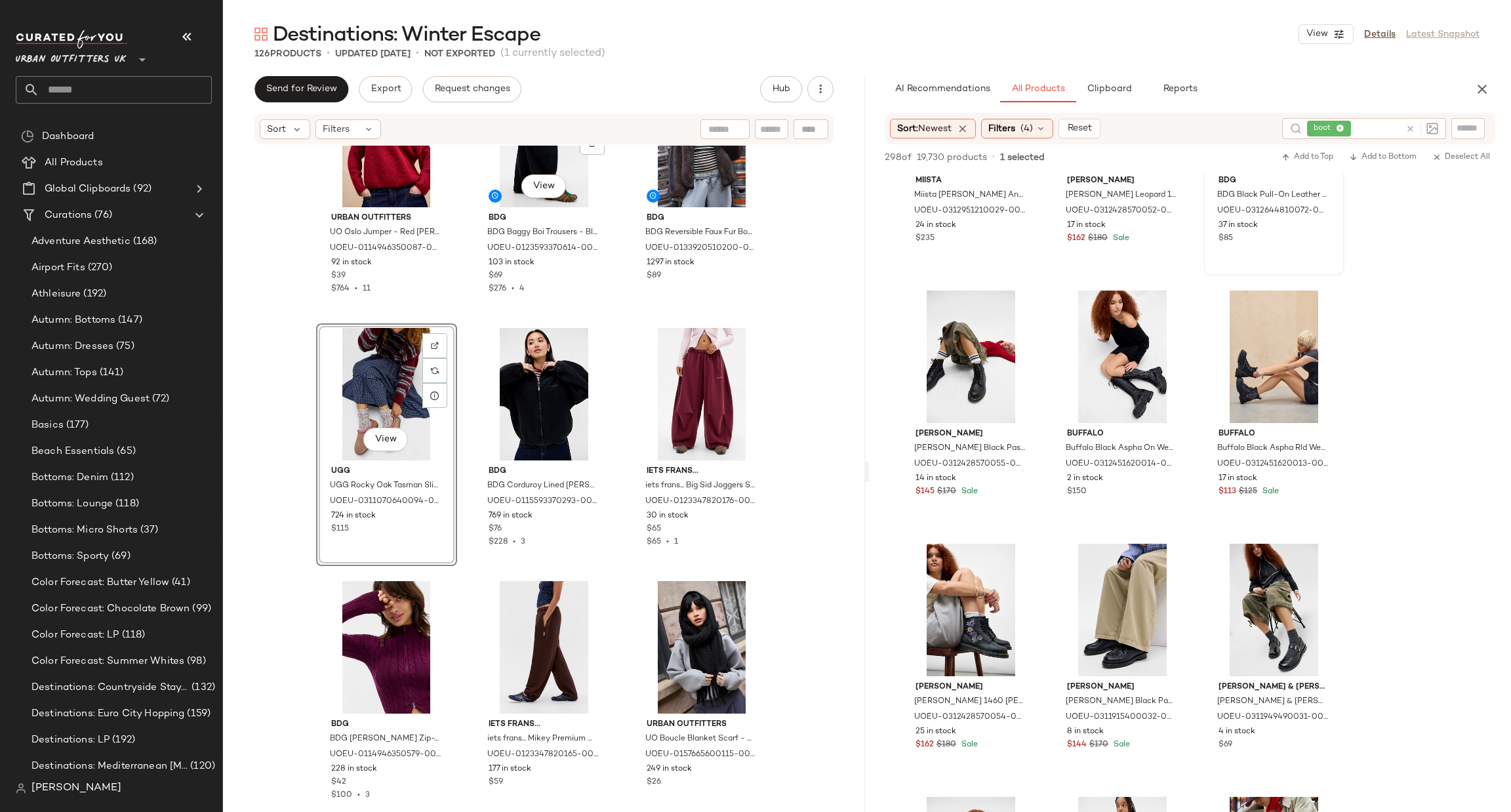
scroll to position [6896, 0]
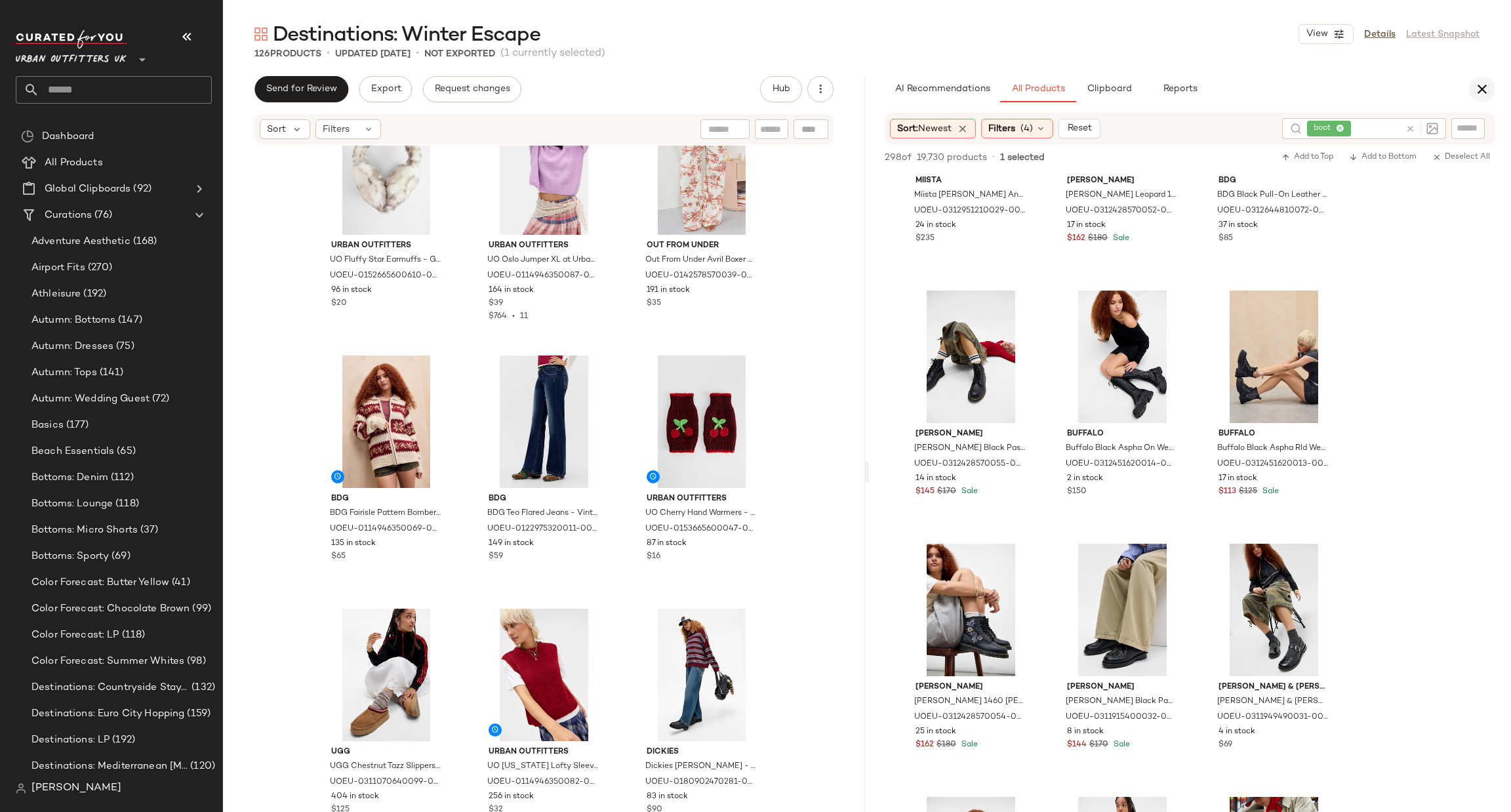
click at [1489, 84] on icon "button" at bounding box center [1482, 89] width 16 height 16
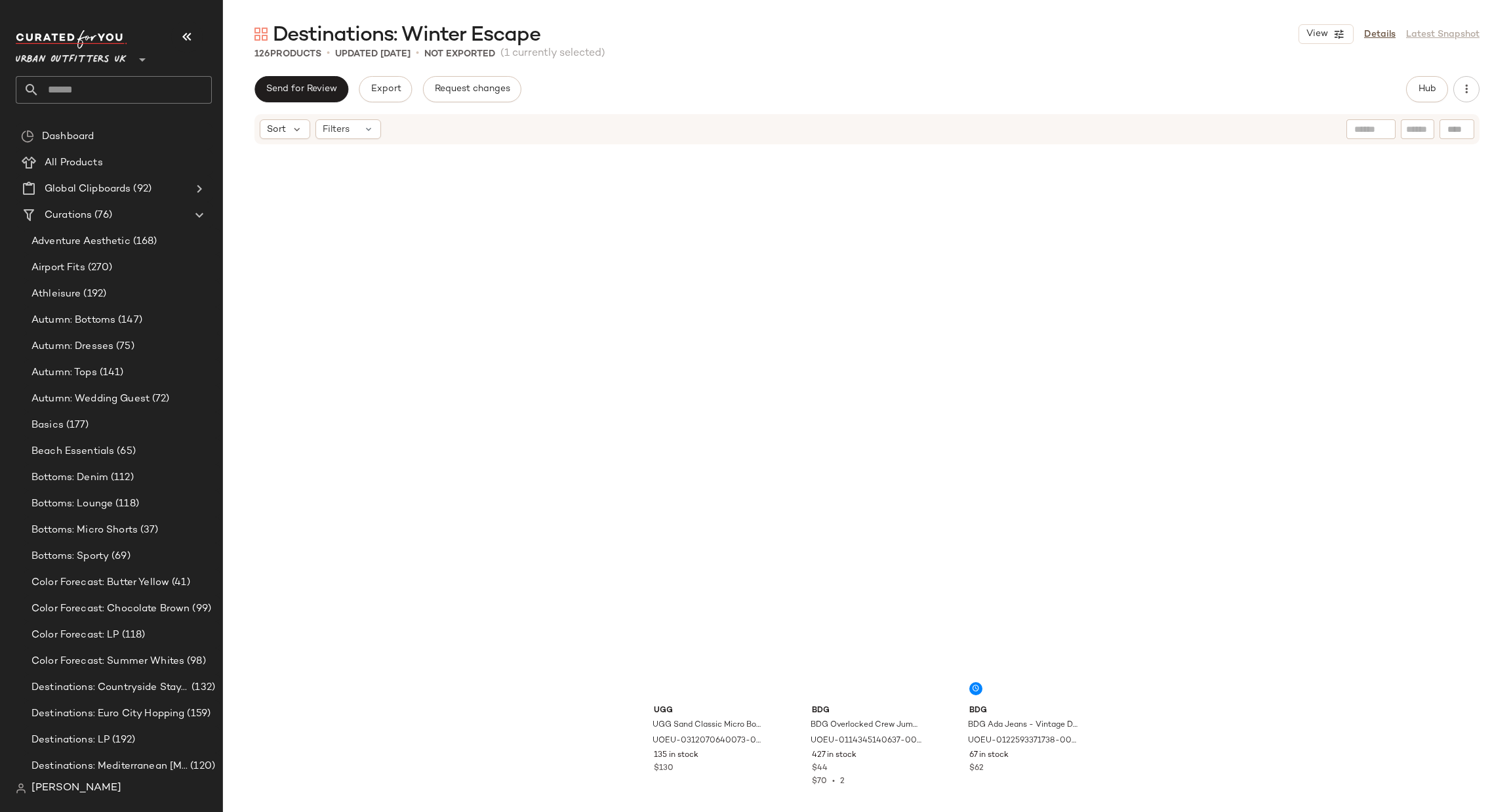
scroll to position [0, 0]
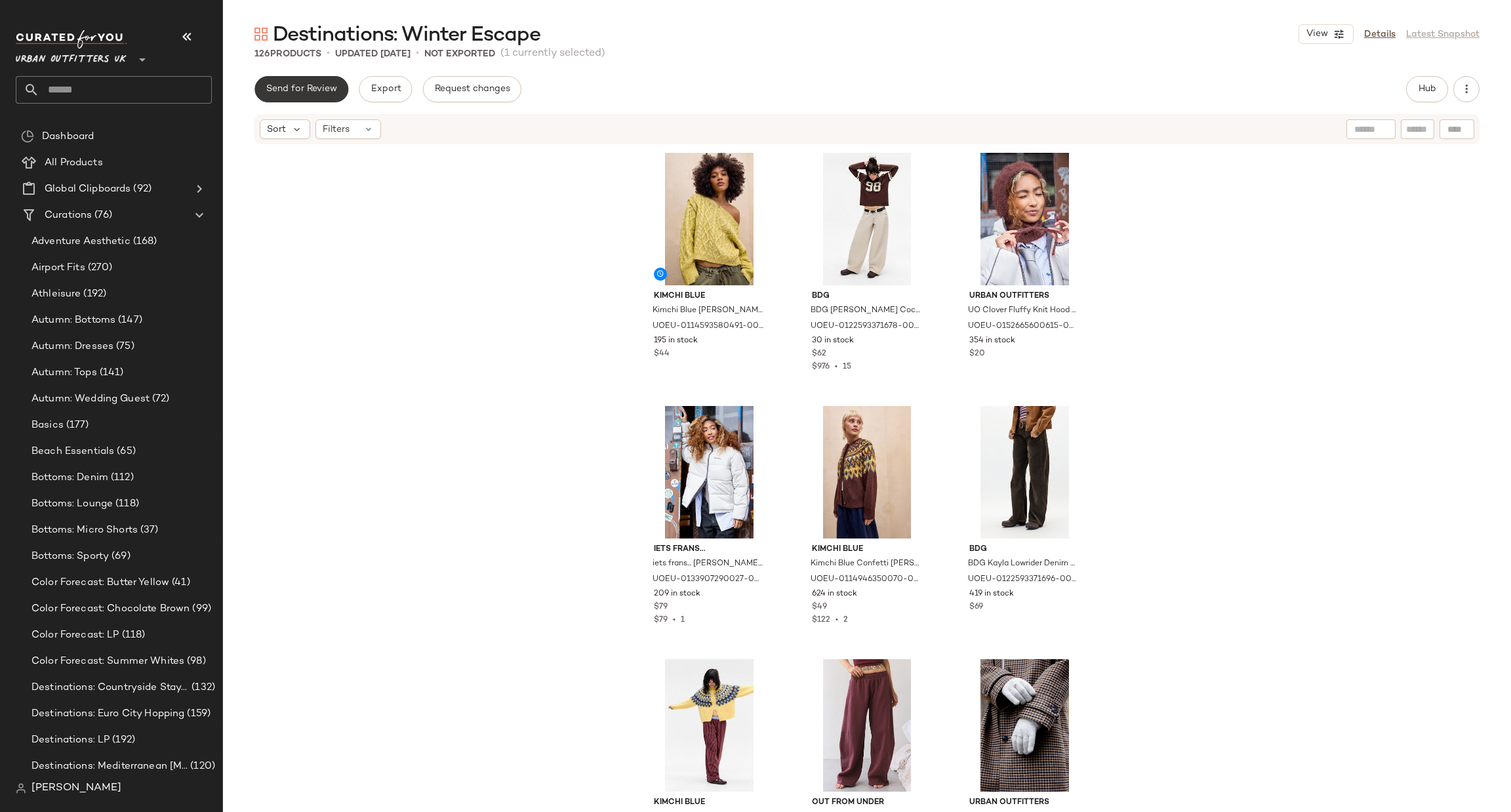
click at [277, 80] on button "Send for Review" at bounding box center [301, 89] width 94 height 26
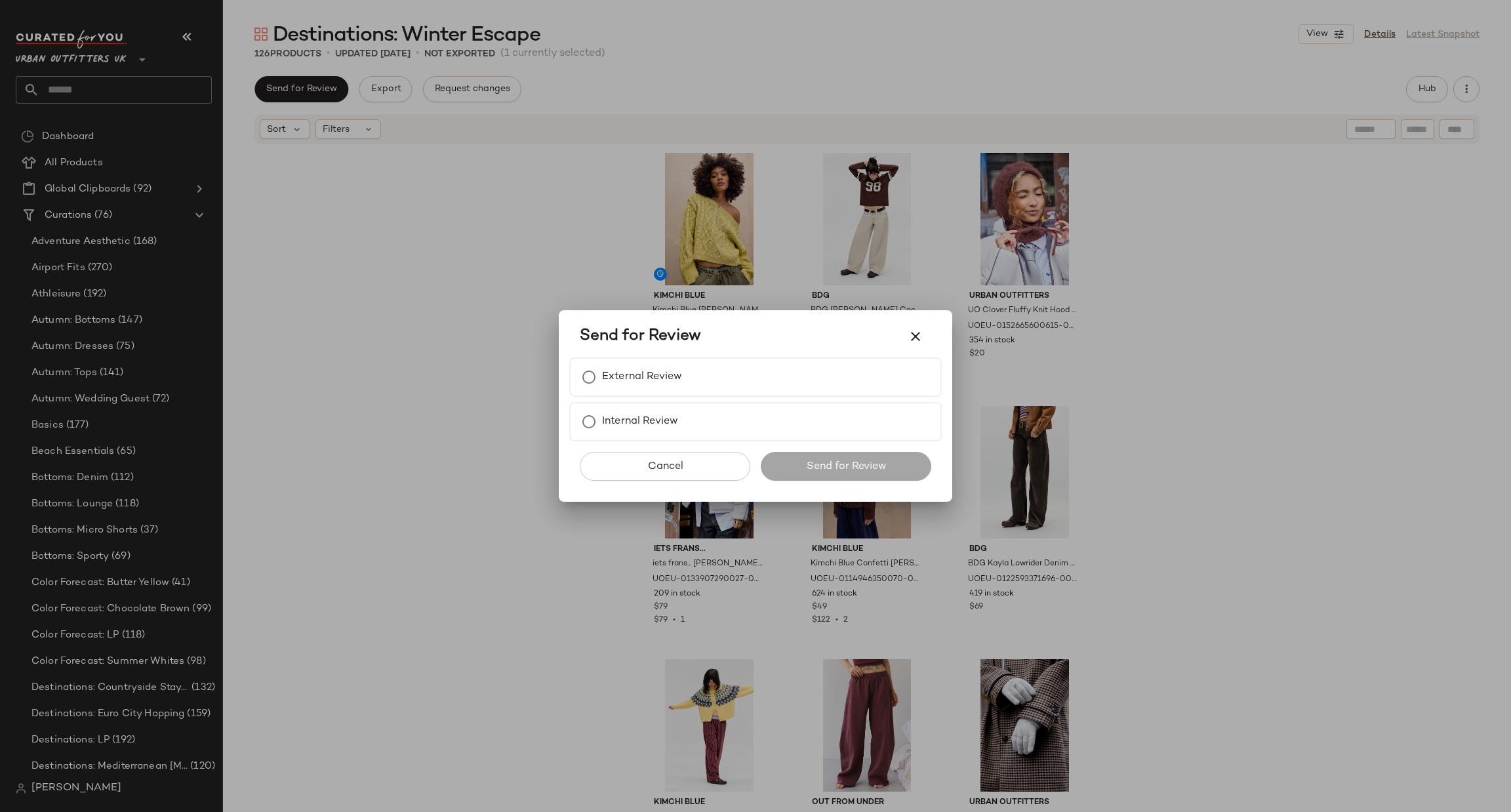
click at [702, 446] on div "Cancel Send for Review" at bounding box center [756, 471] width 372 height 60
click at [690, 415] on div "Internal Review" at bounding box center [756, 422] width 372 height 39
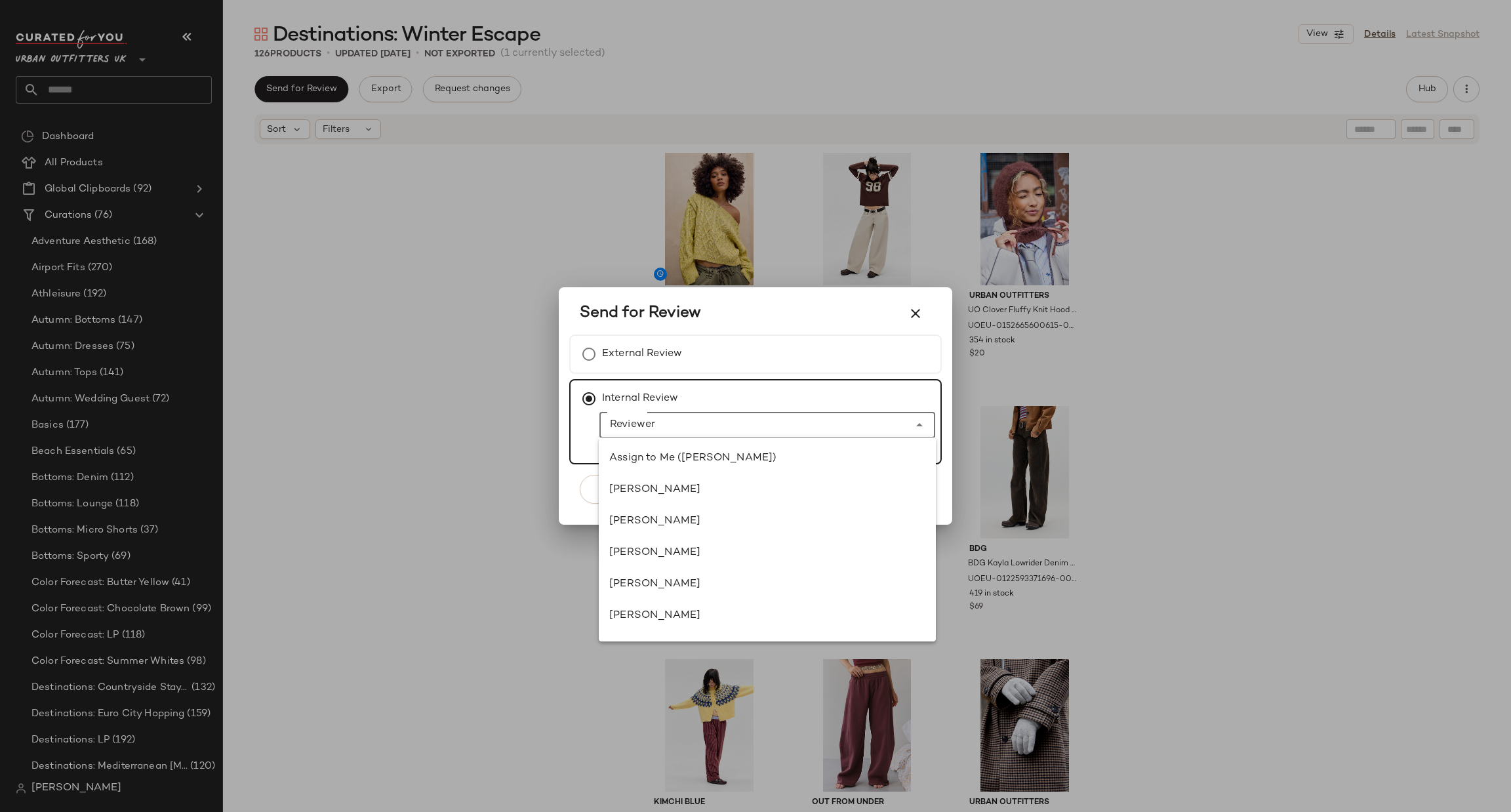
click at [759, 421] on input "Reviewer" at bounding box center [754, 424] width 310 height 16
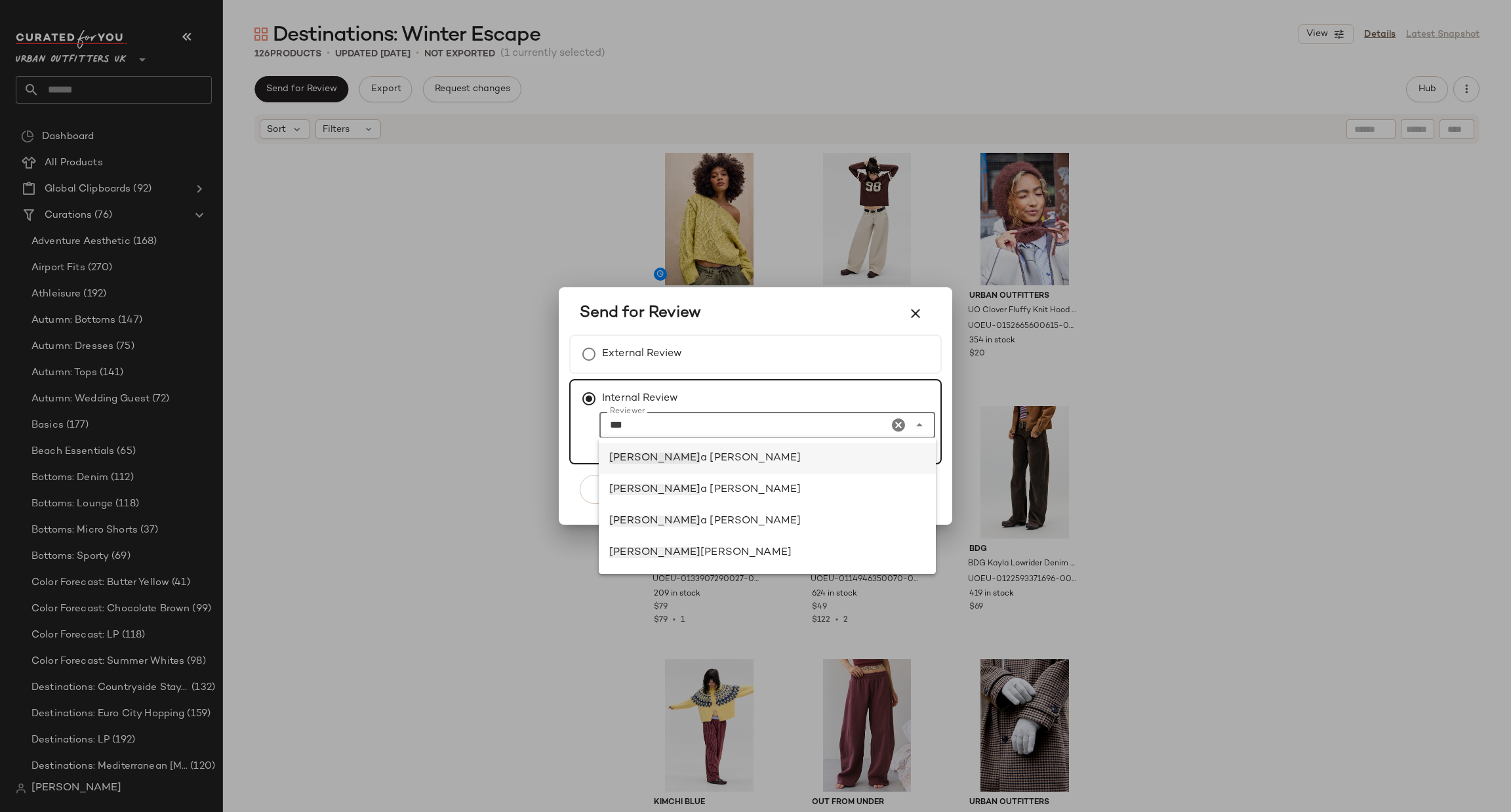
click at [762, 465] on div "[PERSON_NAME]" at bounding box center [767, 458] width 316 height 16
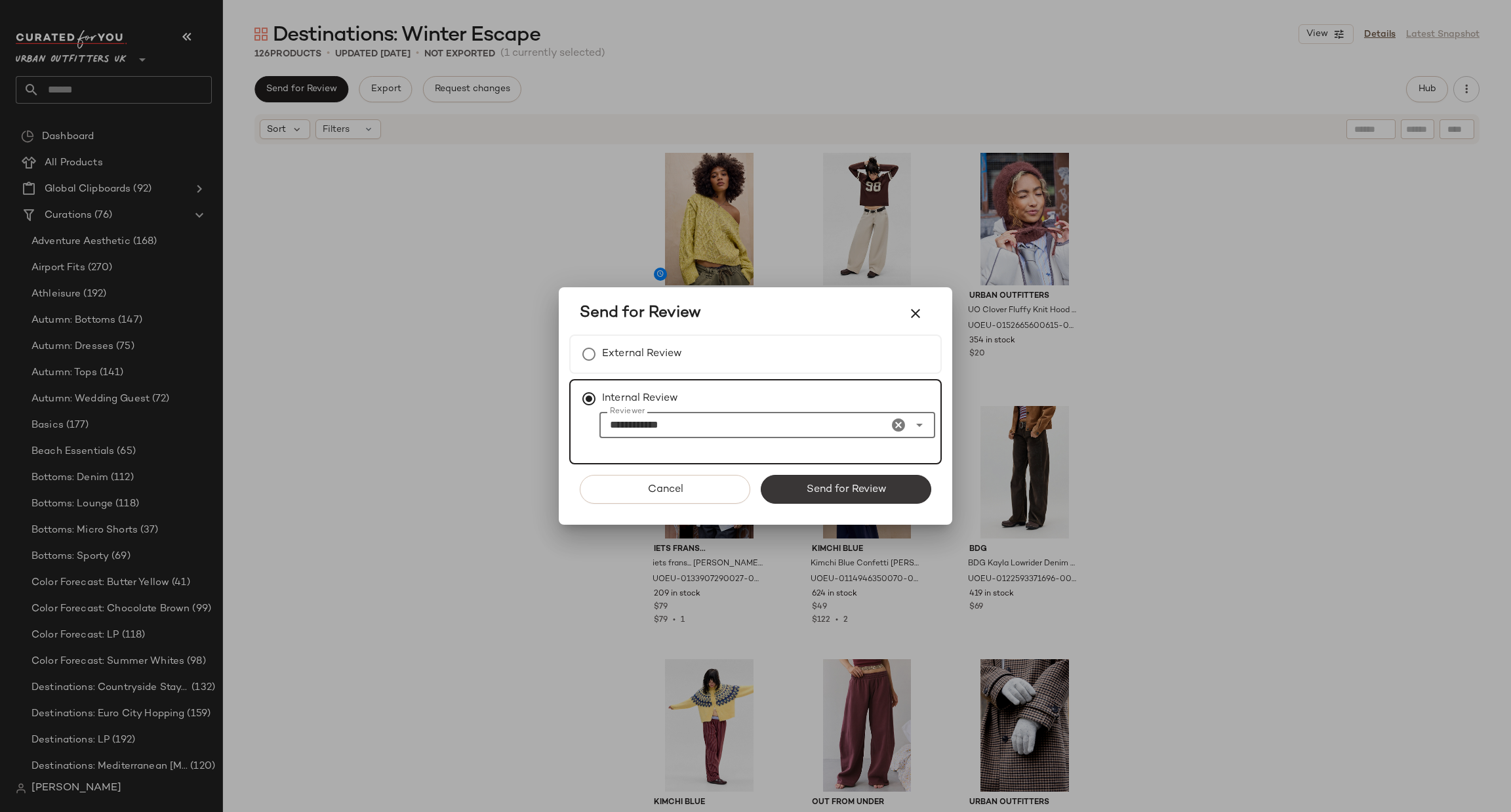
type input "**********"
click at [865, 494] on span "Send for Review" at bounding box center [846, 490] width 81 height 12
